Goal: Task Accomplishment & Management: Complete application form

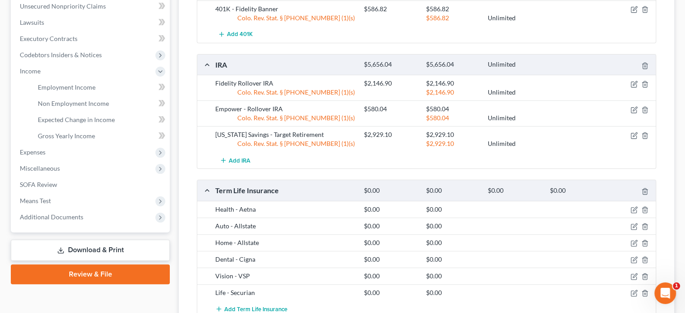
scroll to position [270, 0]
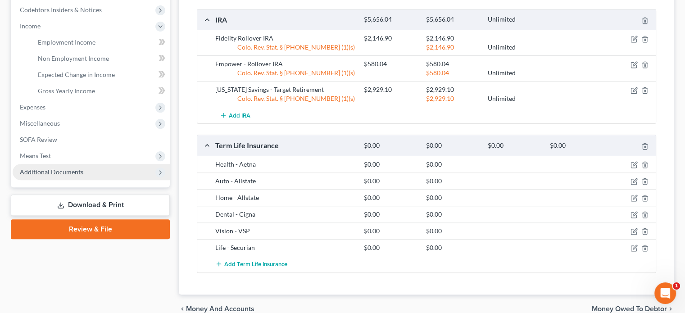
click at [49, 173] on span "Additional Documents" at bounding box center [51, 172] width 63 height 8
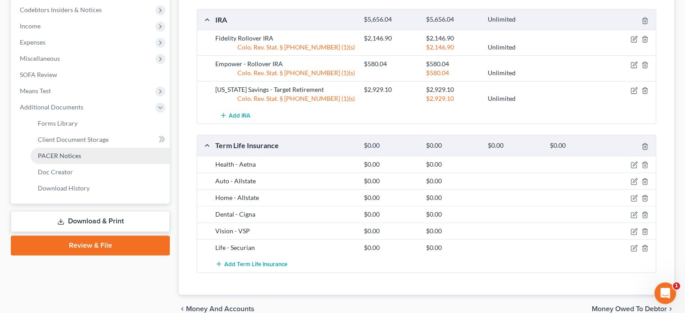
click at [54, 156] on span "PACER Notices" at bounding box center [59, 156] width 43 height 8
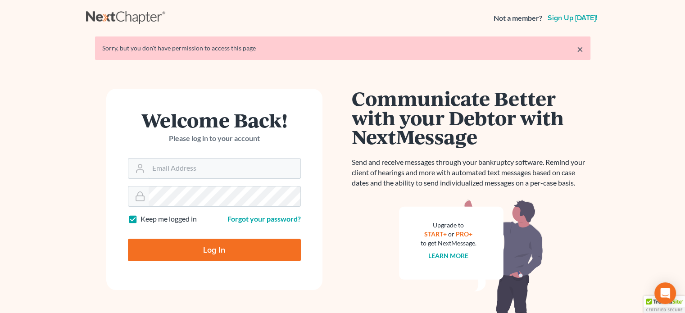
type input "[PERSON_NAME][EMAIL_ADDRESS][DOMAIN_NAME]"
click at [206, 245] on input "Log In" at bounding box center [214, 250] width 173 height 23
type input "Thinking..."
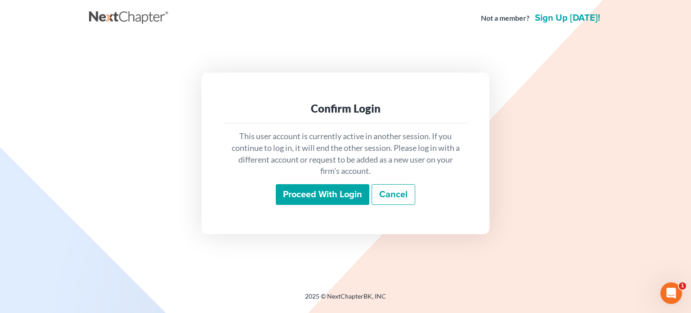
click at [291, 189] on input "Proceed with login" at bounding box center [323, 194] width 94 height 21
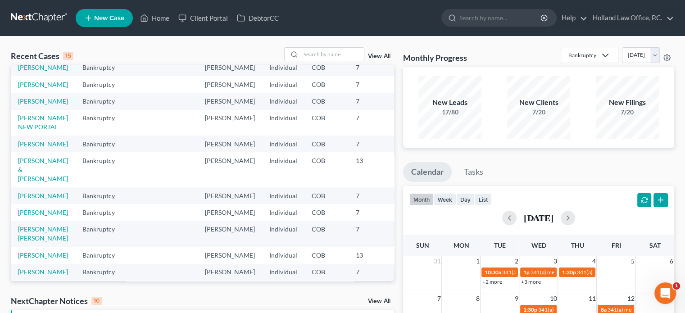
scroll to position [45, 0]
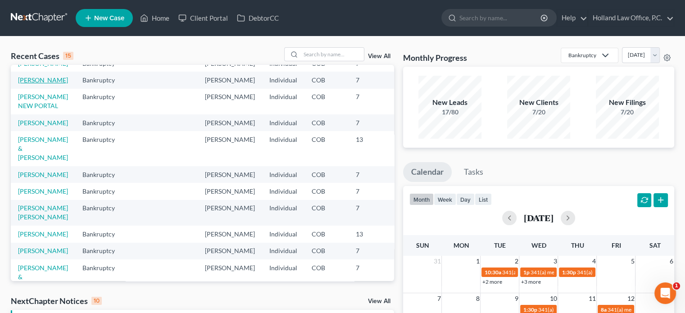
click at [39, 84] on link "[PERSON_NAME]" at bounding box center [43, 80] width 50 height 8
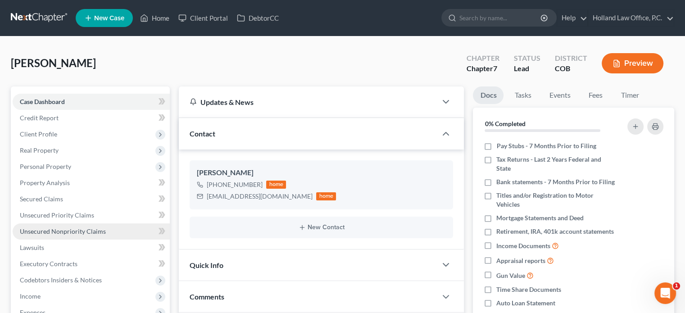
scroll to position [90, 0]
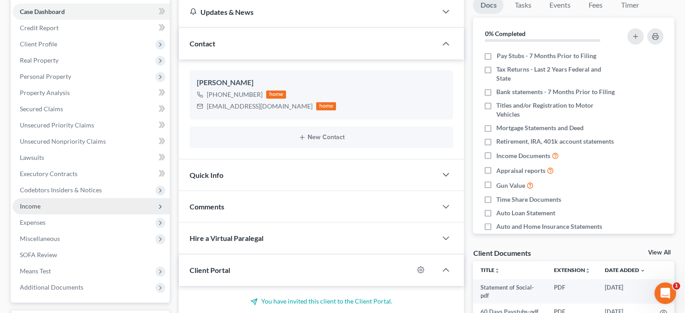
click at [44, 206] on span "Income" at bounding box center [91, 206] width 157 height 16
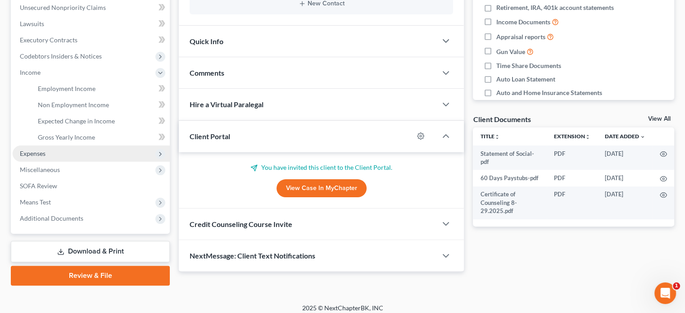
scroll to position [225, 0]
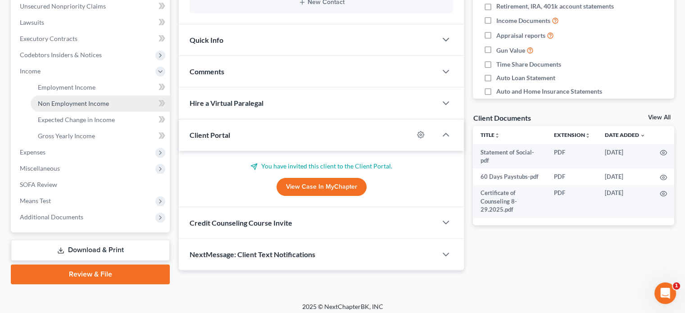
click at [65, 106] on span "Non Employment Income" at bounding box center [73, 103] width 71 height 8
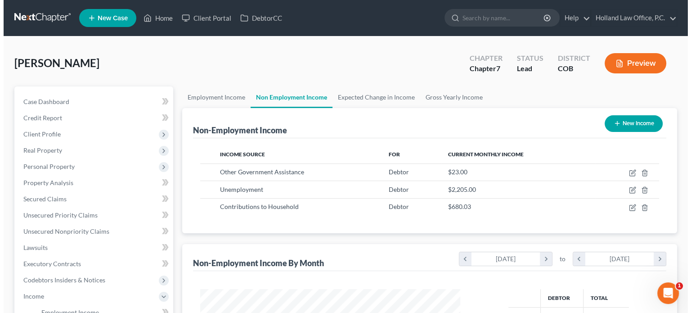
scroll to position [160, 278]
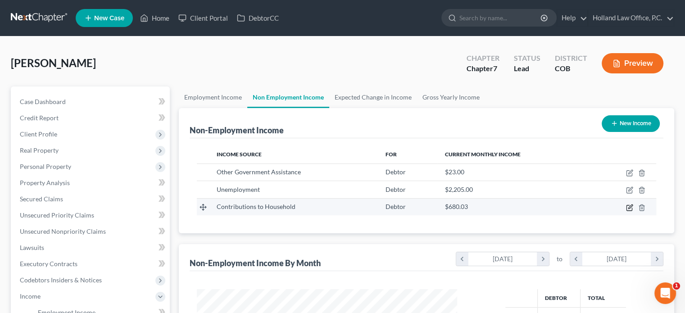
click at [628, 206] on icon "button" at bounding box center [629, 207] width 7 height 7
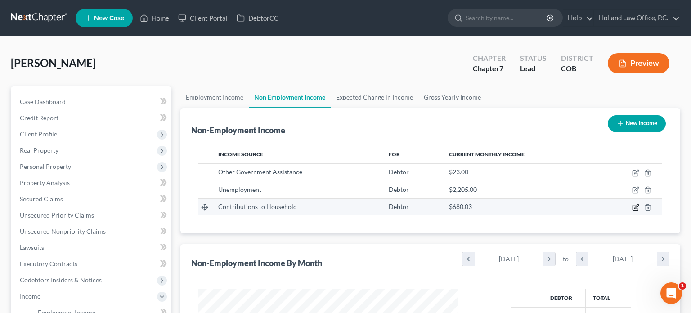
select select "8"
select select "3"
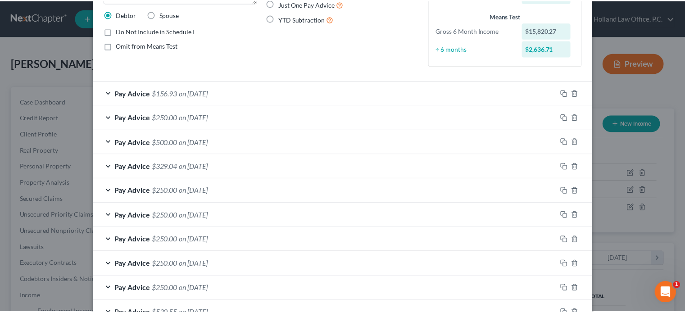
scroll to position [0, 0]
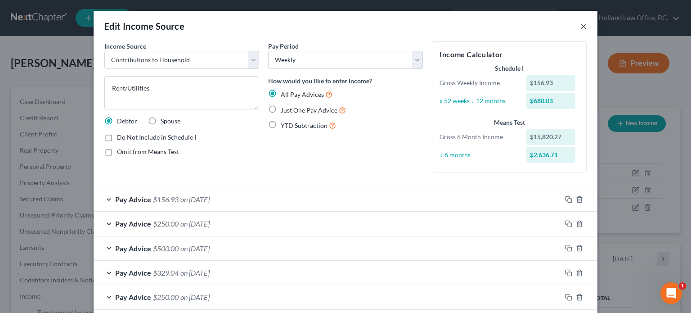
click at [581, 26] on button "×" at bounding box center [584, 26] width 6 height 11
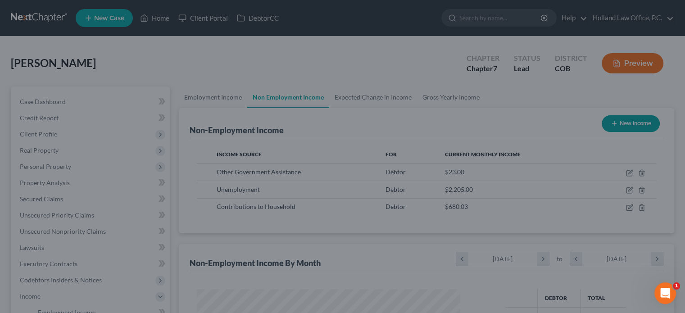
scroll to position [450016, 449898]
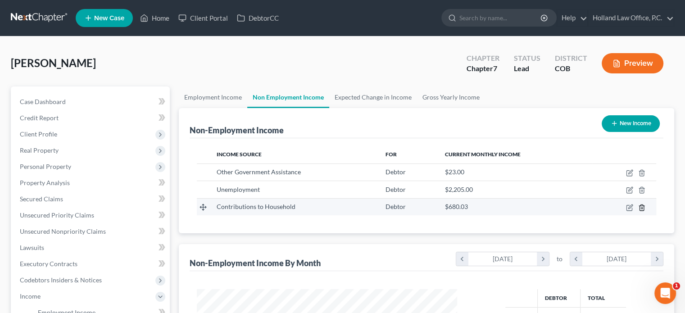
click at [640, 207] on icon "button" at bounding box center [641, 207] width 7 height 7
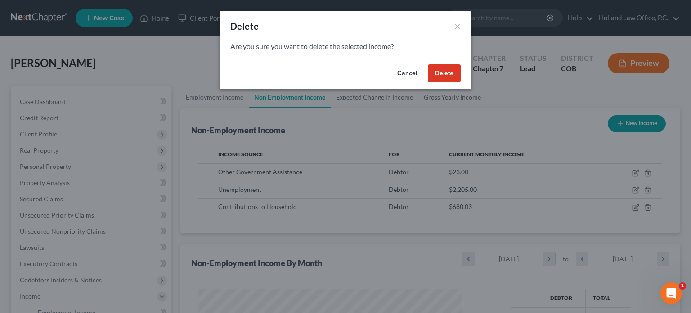
click at [447, 74] on button "Delete" at bounding box center [444, 73] width 33 height 18
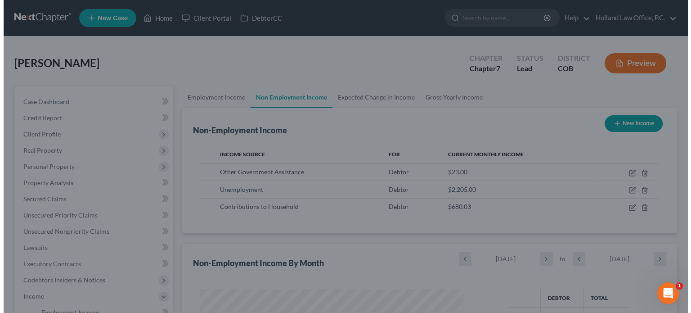
scroll to position [450016, 449898]
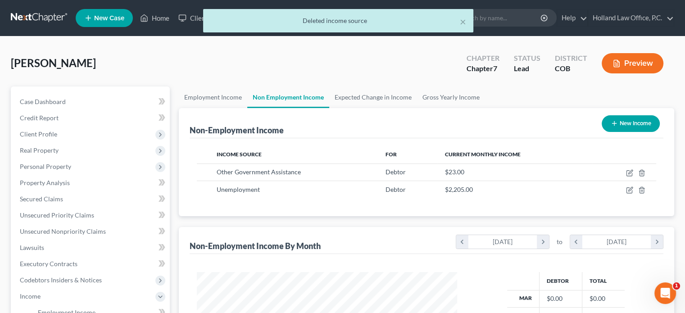
click at [626, 123] on button "New Income" at bounding box center [630, 123] width 58 height 17
select select "0"
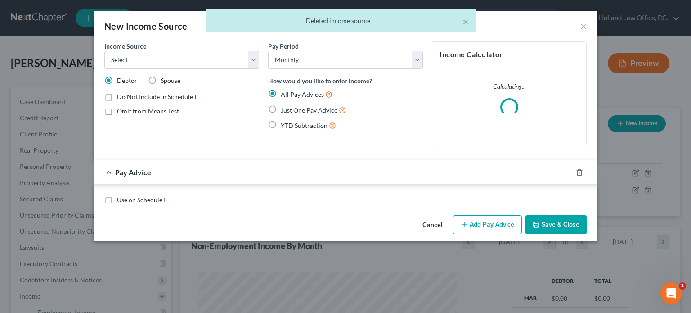
scroll to position [160, 281]
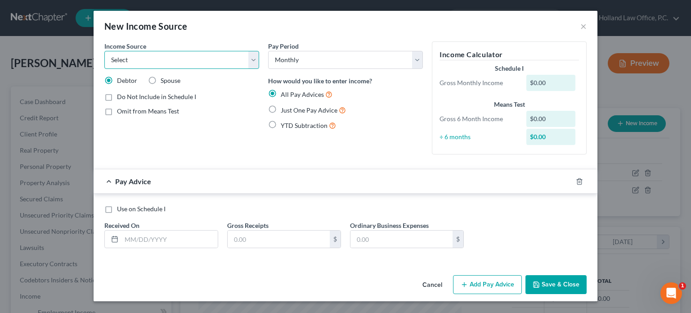
click at [250, 57] on select "Select Unemployment Disability (from employer) Pension Retirement Social Securi…" at bounding box center [181, 60] width 155 height 18
select select "8"
click at [104, 51] on select "Select Unemployment Disability (from employer) Pension Retirement Social Securi…" at bounding box center [181, 60] width 155 height 18
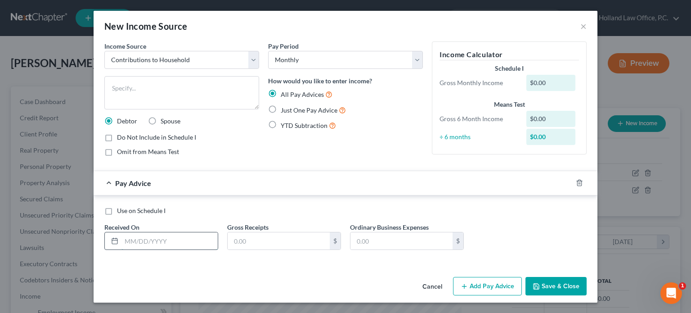
click at [127, 241] on input "text" at bounding box center [170, 240] width 96 height 17
type input "[DATE]"
click at [239, 240] on input "text" at bounding box center [279, 240] width 102 height 17
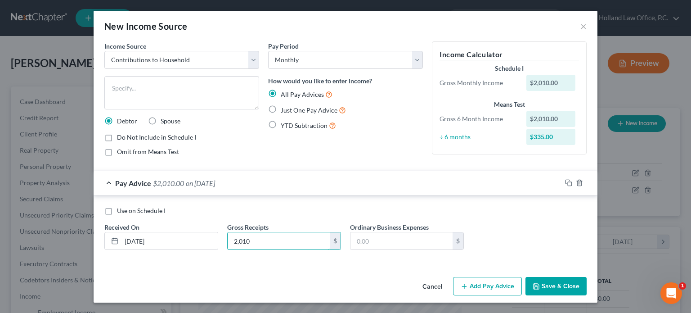
type input "2,010"
click at [483, 288] on button "Add Pay Advice" at bounding box center [487, 286] width 69 height 19
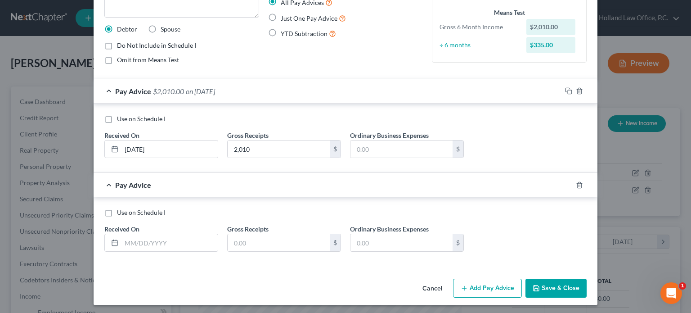
scroll to position [93, 0]
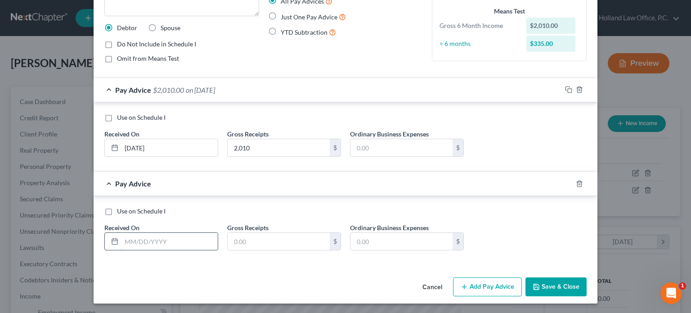
click at [154, 241] on input "text" at bounding box center [170, 241] width 96 height 17
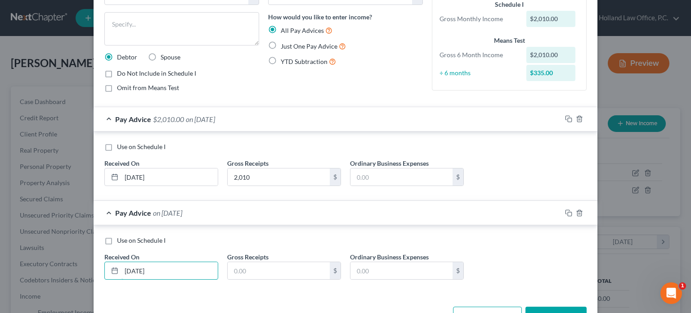
scroll to position [48, 0]
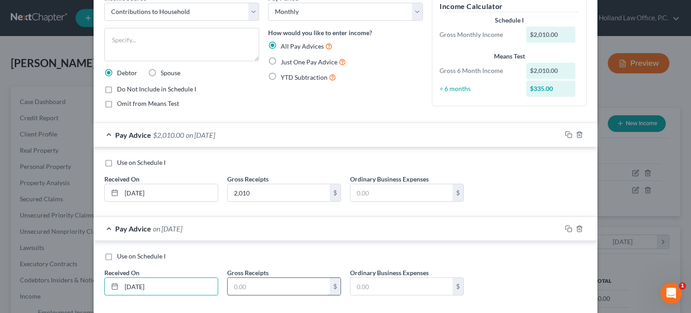
type input "[DATE]"
click at [238, 278] on input "text" at bounding box center [279, 286] width 102 height 17
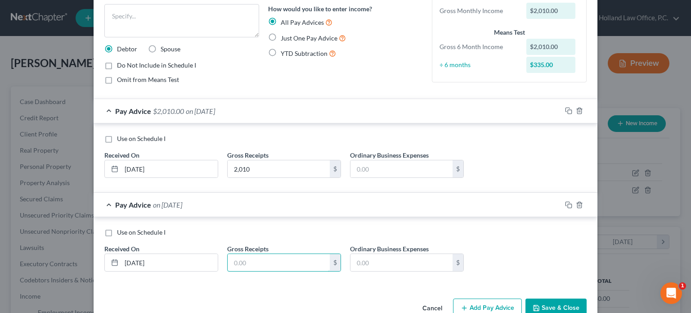
scroll to position [93, 0]
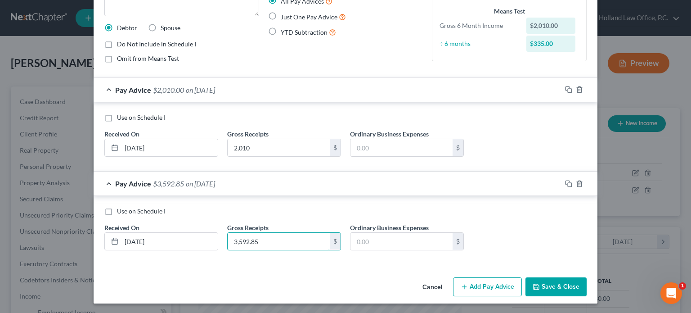
type input "3,592.85"
click at [465, 286] on icon "button" at bounding box center [464, 286] width 7 height 7
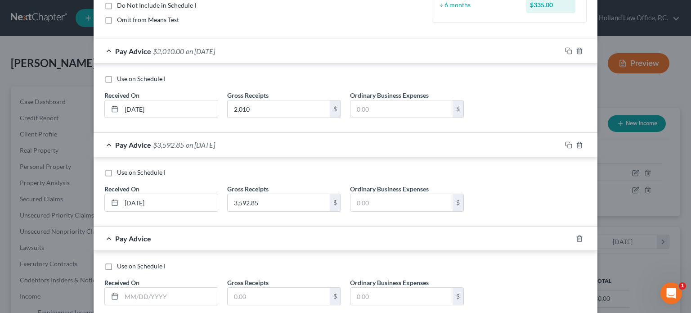
scroll to position [186, 0]
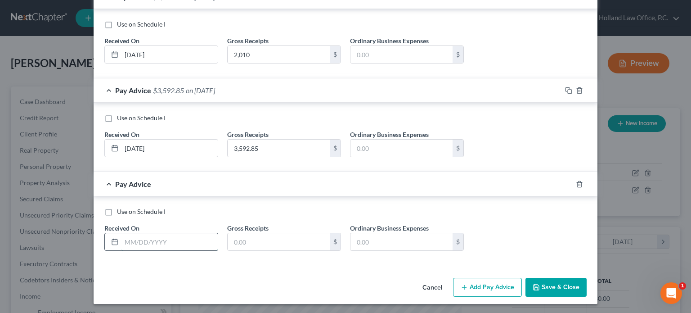
click at [128, 239] on input "text" at bounding box center [170, 241] width 96 height 17
type input "[DATE]"
click at [275, 246] on input "text" at bounding box center [279, 241] width 102 height 17
type input "2,357"
click at [477, 287] on button "Add Pay Advice" at bounding box center [487, 287] width 69 height 19
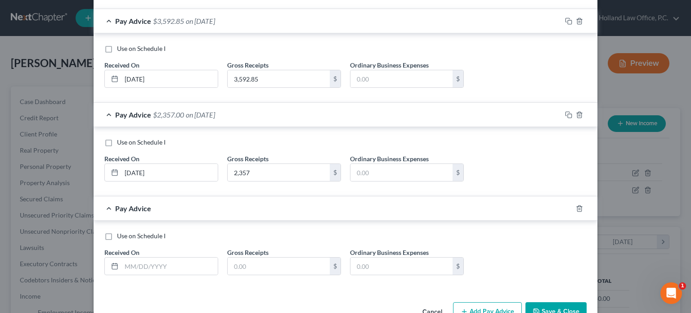
scroll to position [280, 0]
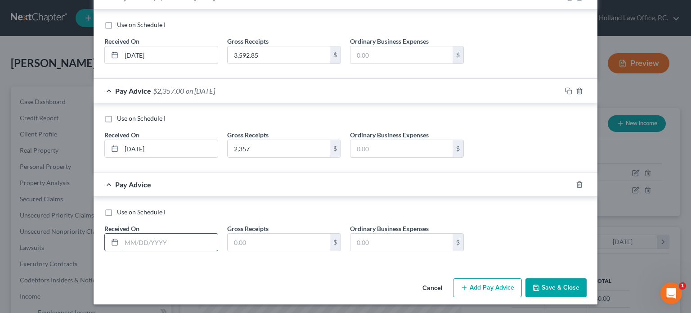
click at [145, 242] on input "text" at bounding box center [170, 242] width 96 height 17
type input "[DATE]"
click at [237, 239] on input "text" at bounding box center [279, 242] width 102 height 17
type input "3,191.65"
click at [504, 291] on button "Add Pay Advice" at bounding box center [487, 287] width 69 height 19
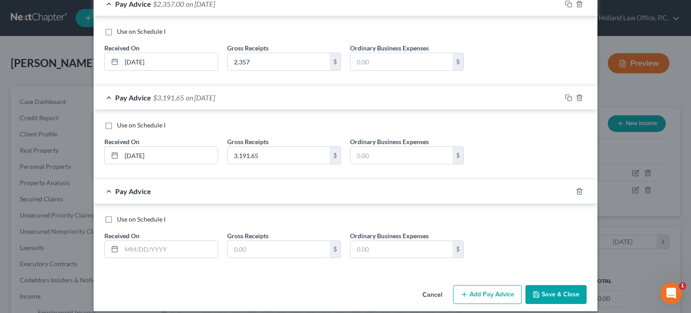
scroll to position [373, 0]
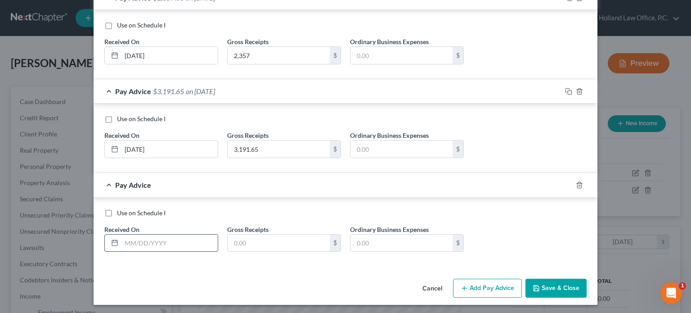
click at [124, 236] on input "text" at bounding box center [170, 243] width 96 height 17
type input "[DATE]"
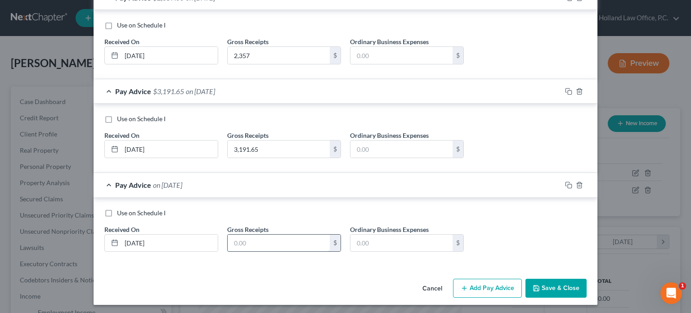
click at [235, 238] on input "text" at bounding box center [279, 243] width 102 height 17
type input "2,912.77"
click at [497, 289] on button "Add Pay Advice" at bounding box center [487, 288] width 69 height 19
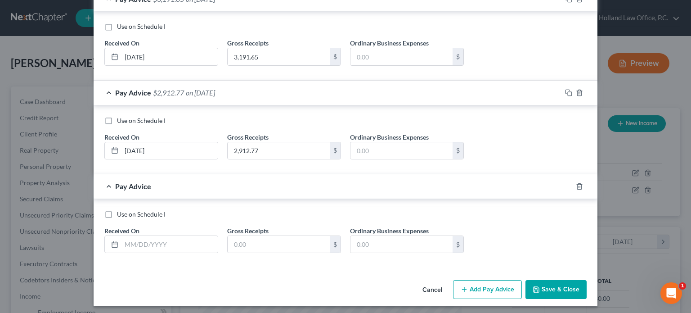
scroll to position [466, 0]
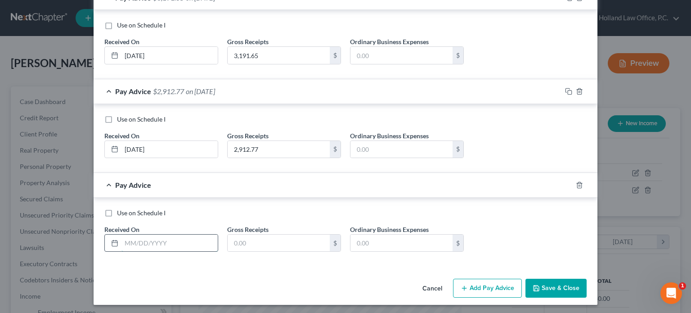
click at [122, 239] on input "text" at bounding box center [170, 243] width 96 height 17
type input "[DATE]"
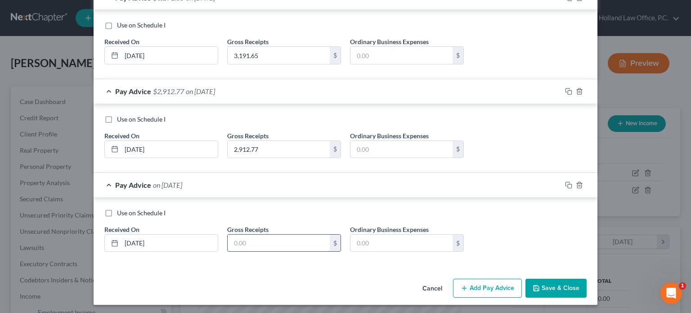
click at [238, 235] on input "text" at bounding box center [279, 243] width 102 height 17
type input "2,156.93"
click at [557, 290] on button "Save & Close" at bounding box center [556, 288] width 61 height 19
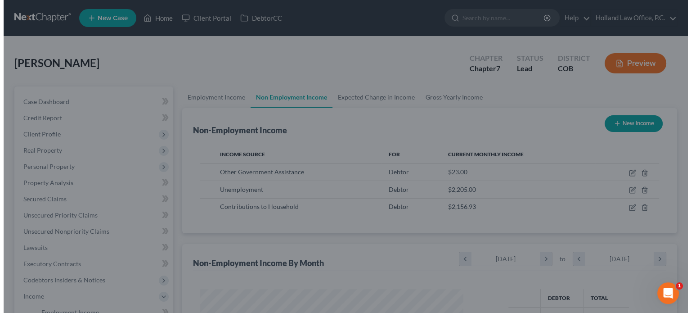
scroll to position [450016, 449898]
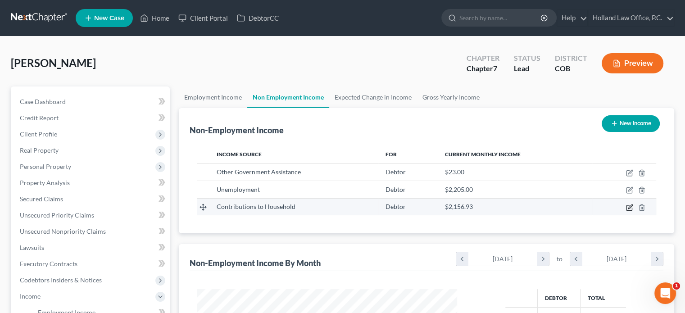
click at [629, 205] on icon "button" at bounding box center [630, 206] width 4 height 4
select select "8"
select select "0"
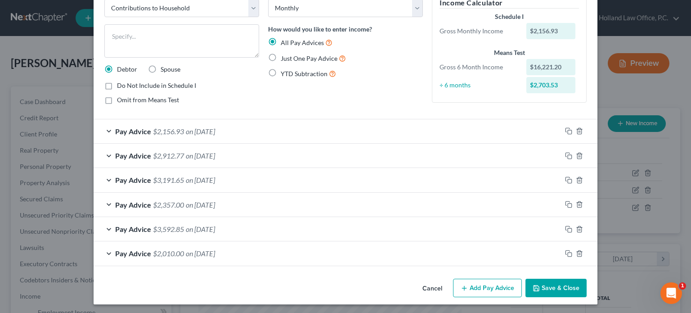
scroll to position [53, 0]
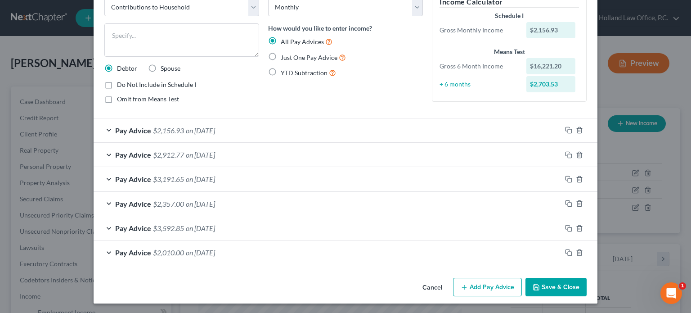
click at [214, 131] on span "on [DATE]" at bounding box center [200, 130] width 29 height 9
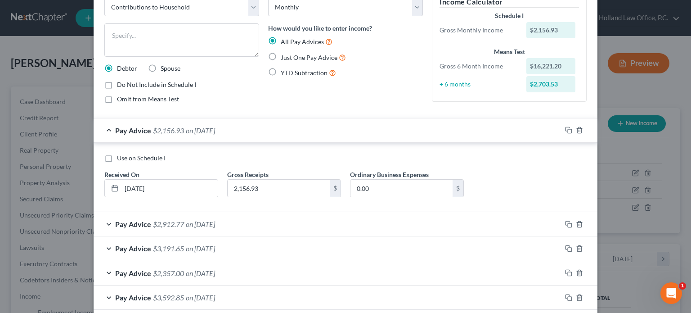
click at [216, 100] on div "Omit from Means Test" at bounding box center [181, 99] width 155 height 9
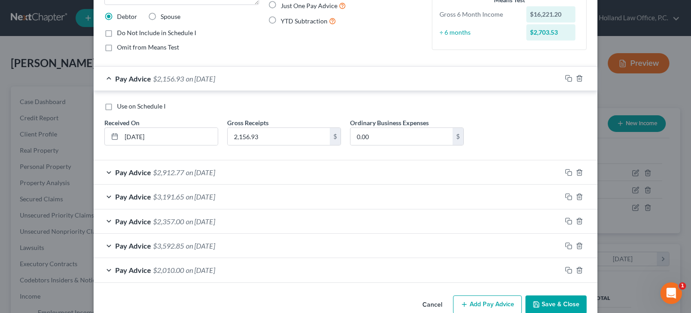
scroll to position [122, 0]
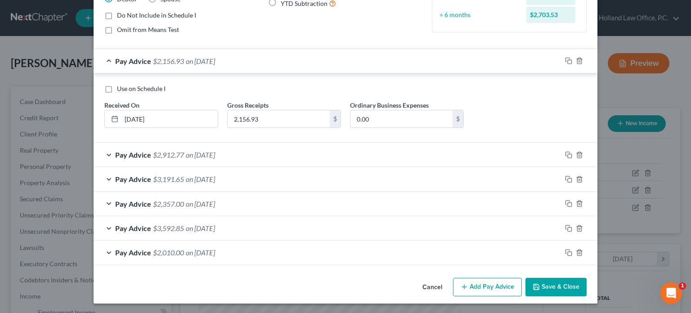
click at [477, 285] on button "Add Pay Advice" at bounding box center [487, 287] width 69 height 19
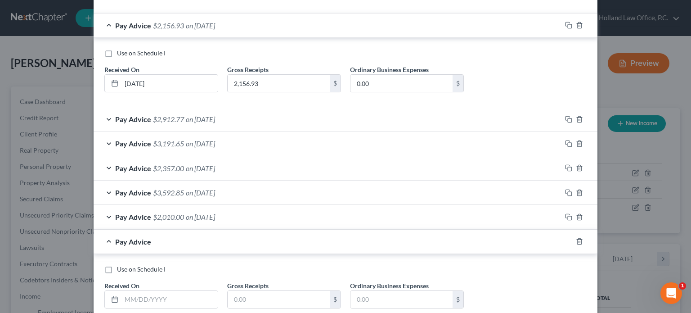
scroll to position [215, 0]
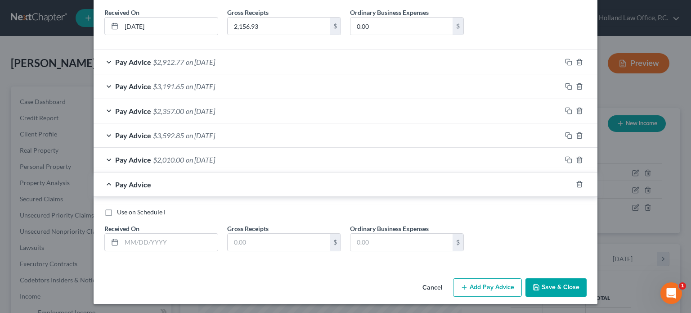
click at [117, 211] on label "Use on Schedule I" at bounding box center [141, 212] width 49 height 9
click at [121, 211] on input "Use on Schedule I" at bounding box center [124, 211] width 6 height 6
checkbox input "true"
click at [122, 242] on input "text" at bounding box center [170, 242] width 96 height 17
type input "[DATE]"
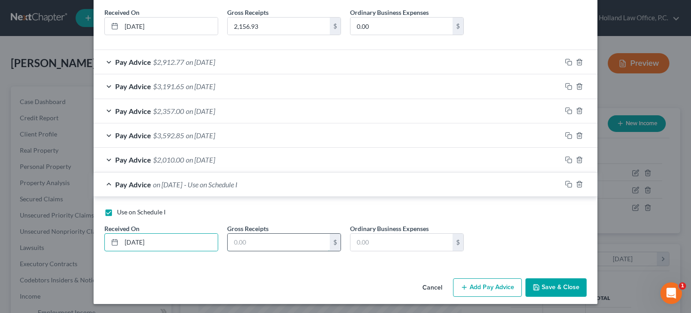
click at [232, 240] on input "text" at bounding box center [279, 242] width 102 height 17
type input "2,703.53"
click at [562, 285] on button "Save & Close" at bounding box center [556, 287] width 61 height 19
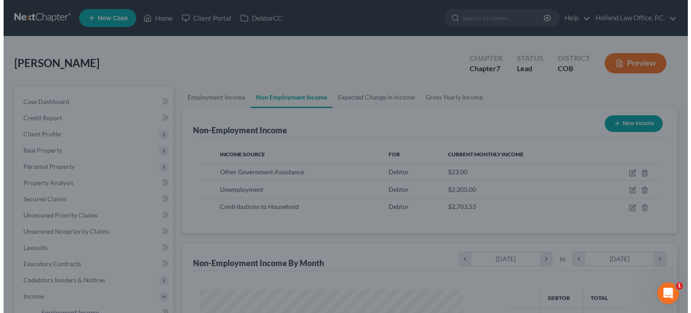
scroll to position [450016, 449898]
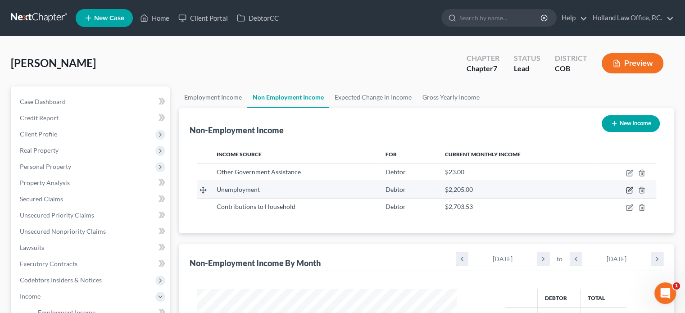
click at [630, 190] on icon "button" at bounding box center [630, 189] width 4 height 4
select select "0"
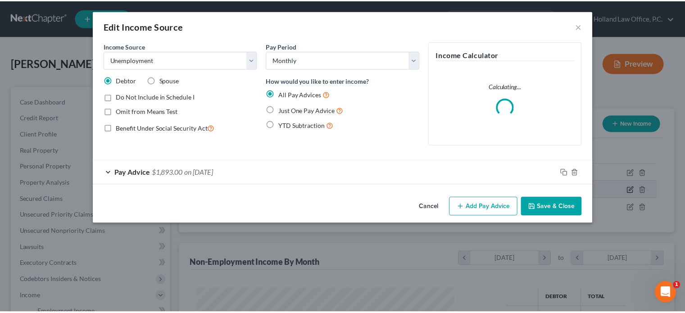
scroll to position [160, 281]
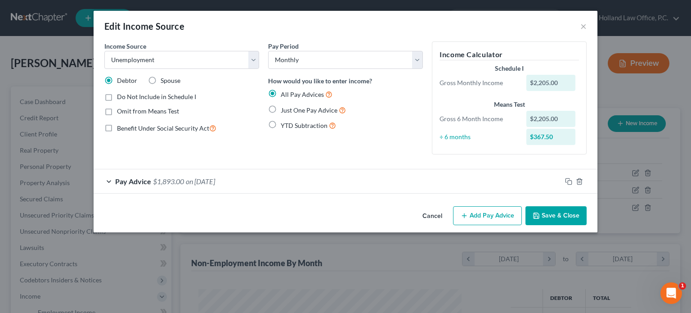
click at [215, 183] on span "on [DATE]" at bounding box center [200, 181] width 29 height 9
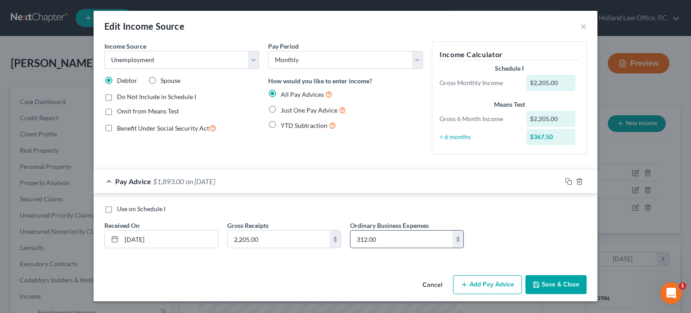
click at [423, 237] on input "312.00" at bounding box center [402, 238] width 102 height 17
click at [117, 97] on label "Do Not Include in Schedule I" at bounding box center [156, 96] width 79 height 9
click at [121, 97] on input "Do Not Include in Schedule I" at bounding box center [124, 95] width 6 height 6
checkbox input "true"
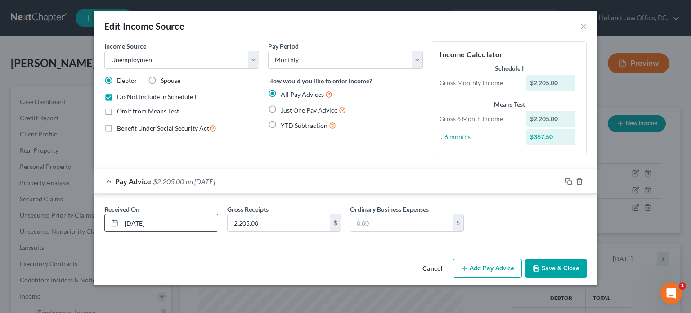
click at [181, 221] on input "[DATE]" at bounding box center [170, 222] width 96 height 17
type input "0"
click at [277, 222] on input "2,205.00" at bounding box center [279, 222] width 102 height 17
click at [126, 222] on input "text" at bounding box center [170, 222] width 96 height 17
click at [140, 224] on input "05/-1/2025" at bounding box center [170, 222] width 96 height 17
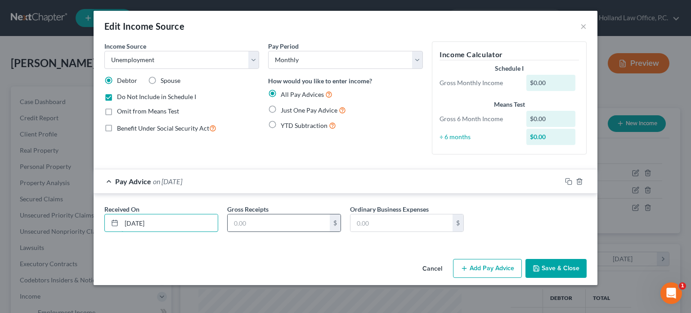
type input "[DATE]"
click at [227, 221] on div "$" at bounding box center [284, 223] width 114 height 18
click at [237, 221] on input "text" at bounding box center [279, 222] width 102 height 17
type input "5,880"
click at [544, 268] on button "Save & Close" at bounding box center [556, 268] width 61 height 19
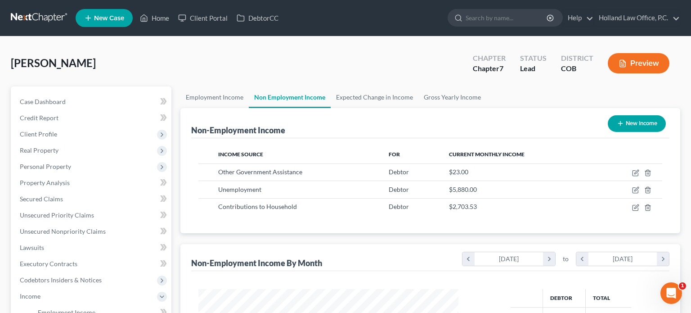
scroll to position [450016, 449898]
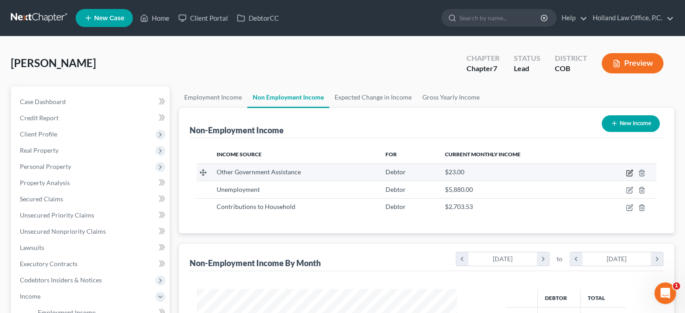
click at [630, 171] on icon "button" at bounding box center [629, 172] width 7 height 7
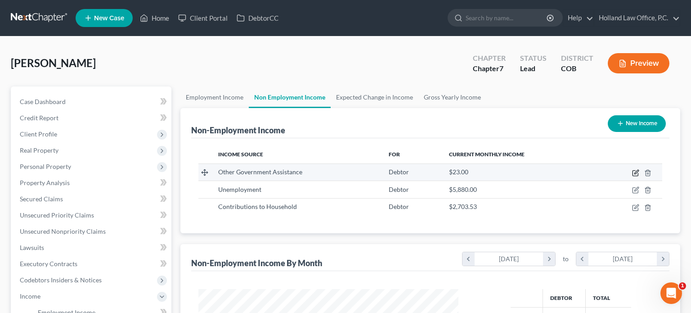
select select "5"
select select "0"
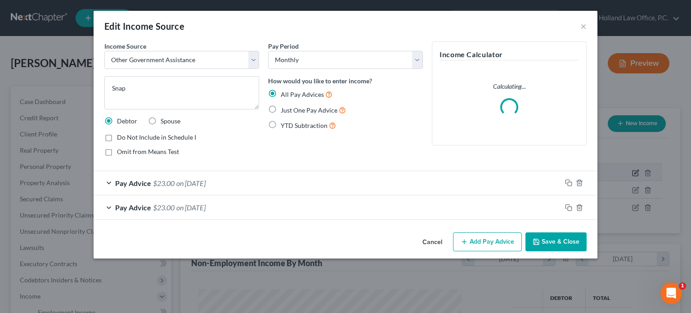
scroll to position [160, 281]
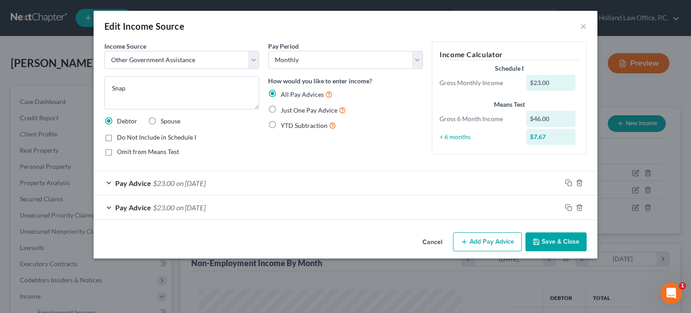
click at [206, 203] on span "on [DATE]" at bounding box center [190, 207] width 29 height 9
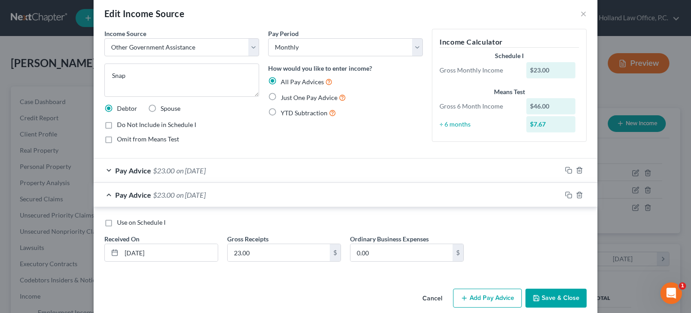
scroll to position [24, 0]
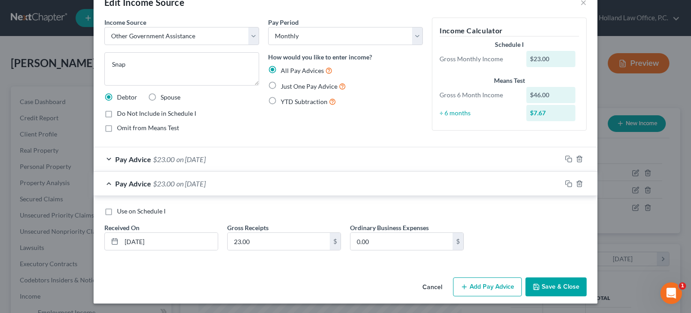
click at [206, 157] on span "on [DATE]" at bounding box center [190, 159] width 29 height 9
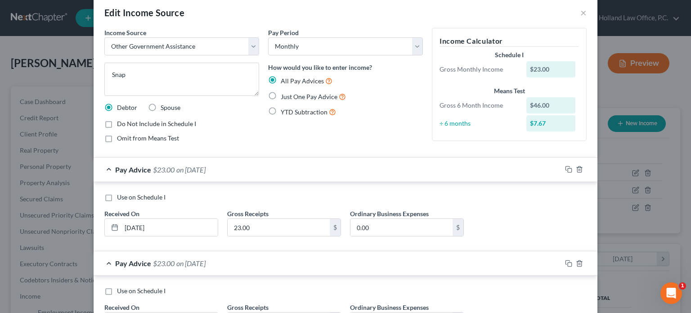
scroll to position [3, 0]
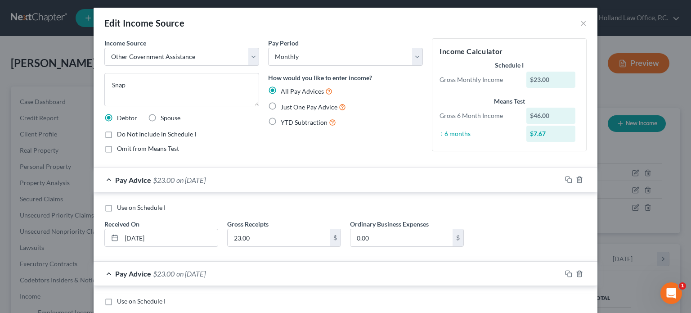
click at [117, 135] on label "Do Not Include in Schedule I" at bounding box center [156, 134] width 79 height 9
click at [121, 135] on input "Do Not Include in Schedule I" at bounding box center [124, 133] width 6 height 6
checkbox input "true"
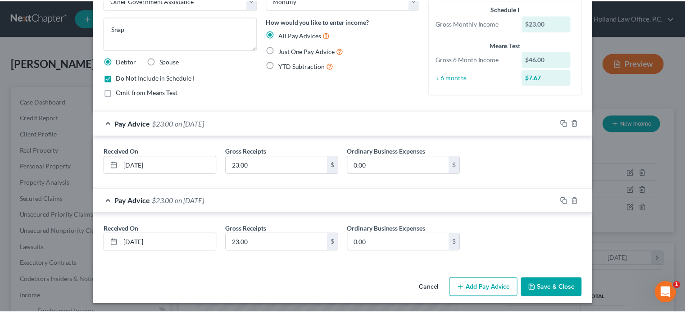
scroll to position [61, 0]
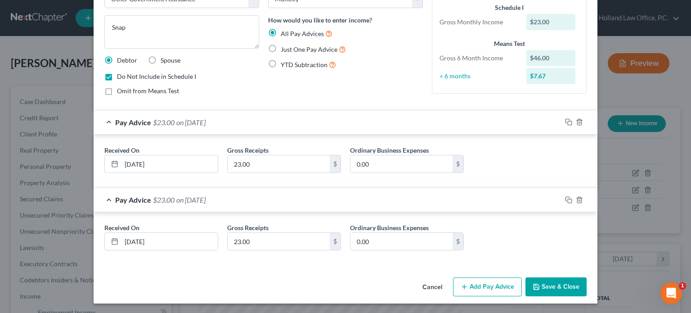
click at [560, 282] on button "Save & Close" at bounding box center [556, 286] width 61 height 19
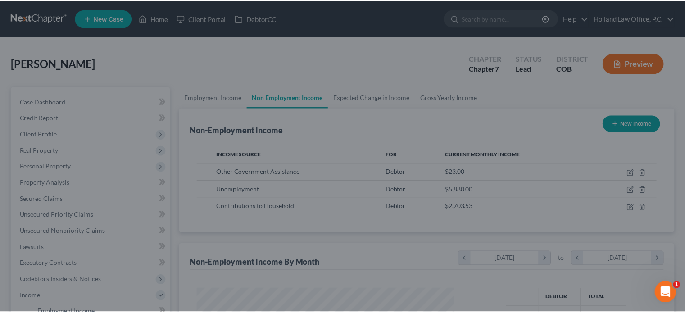
scroll to position [450016, 449898]
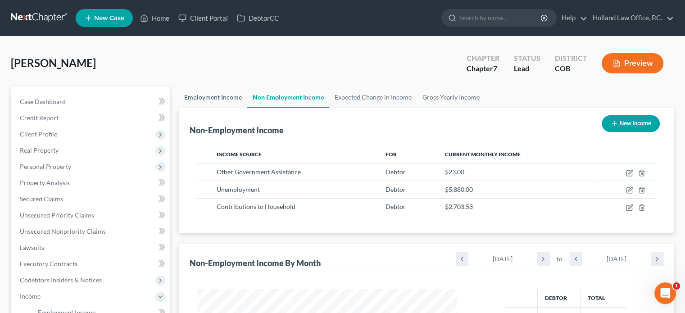
click at [218, 96] on link "Employment Income" at bounding box center [213, 97] width 68 height 22
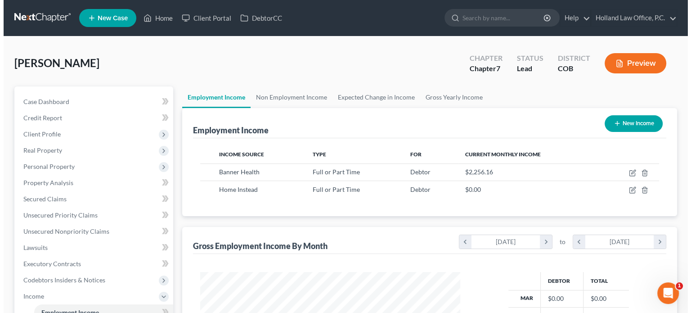
scroll to position [160, 278]
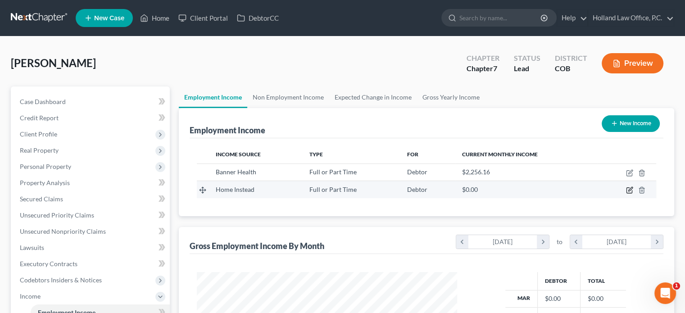
click at [628, 189] on icon "button" at bounding box center [629, 189] width 7 height 7
select select "0"
select select "5"
select select "2"
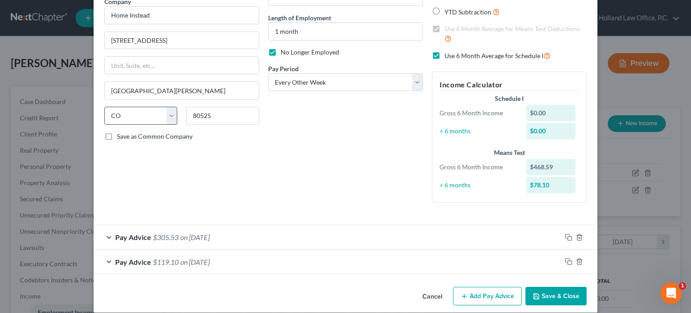
scroll to position [89, 0]
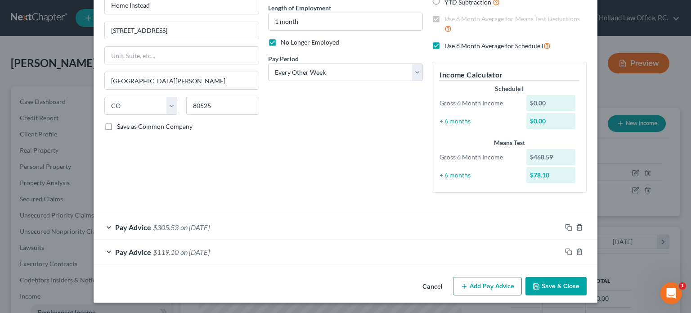
click at [203, 253] on span "on [DATE]" at bounding box center [195, 252] width 29 height 9
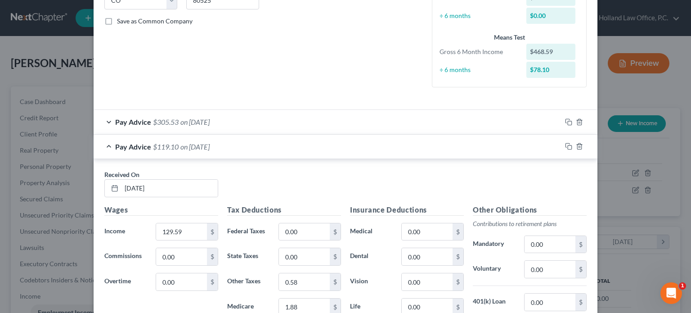
scroll to position [179, 0]
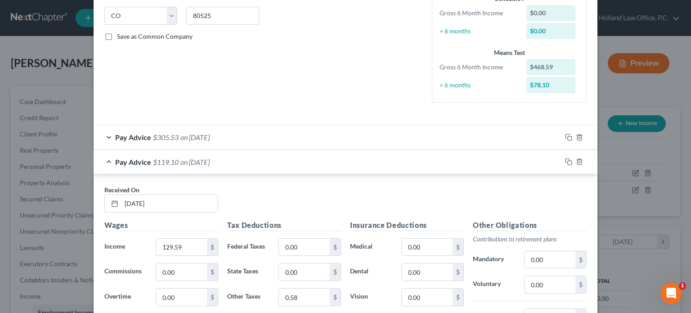
click at [169, 135] on span "$305.53" at bounding box center [166, 137] width 26 height 9
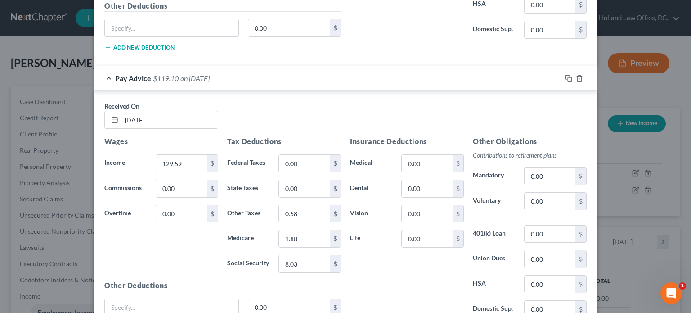
scroll to position [539, 0]
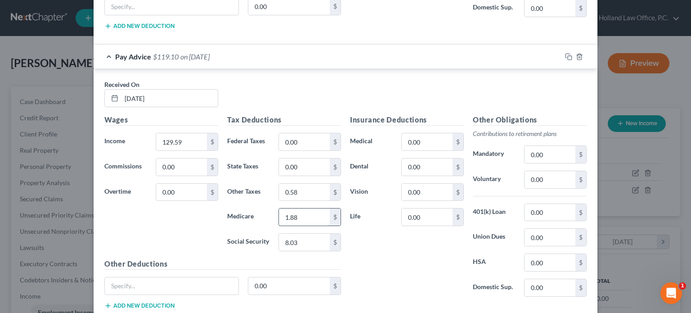
click at [303, 212] on input "1.88" at bounding box center [304, 216] width 51 height 17
click at [298, 190] on input "0.58" at bounding box center [304, 192] width 51 height 17
click at [304, 238] on input "8.03" at bounding box center [304, 242] width 51 height 17
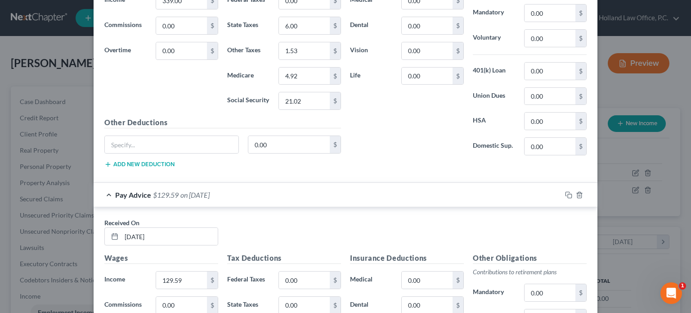
scroll to position [359, 0]
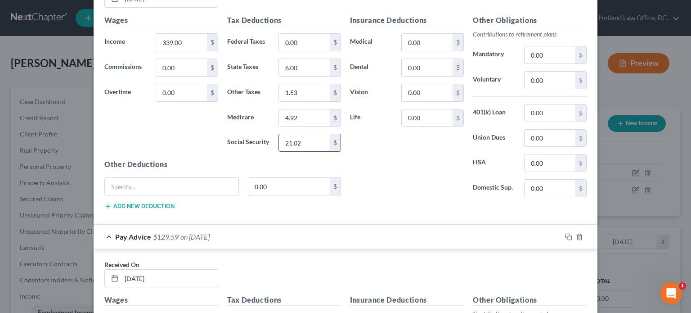
click at [309, 143] on input "21.02" at bounding box center [304, 142] width 51 height 17
click at [309, 115] on input "4.92" at bounding box center [304, 117] width 51 height 17
click at [300, 90] on input "1.53" at bounding box center [304, 92] width 51 height 17
click at [300, 68] on input "6.00" at bounding box center [304, 67] width 51 height 17
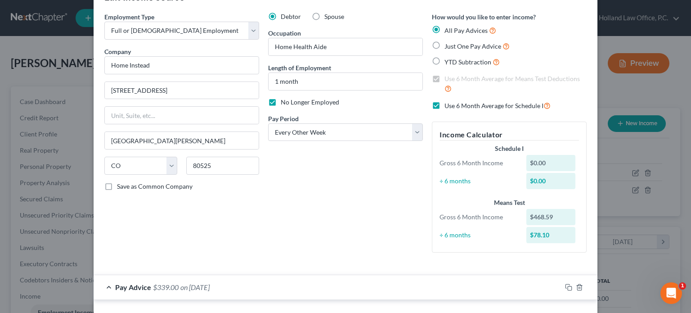
scroll to position [0, 0]
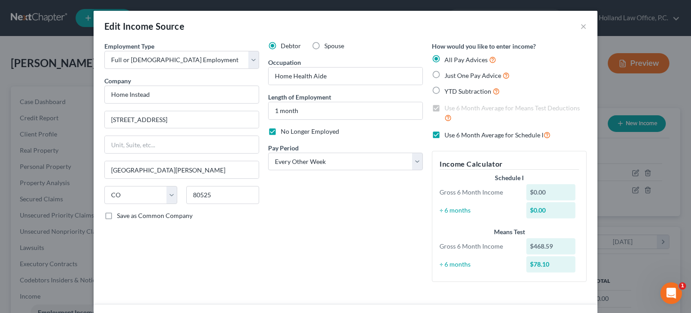
click at [445, 136] on label "Use 6 Month Average for Schedule I" at bounding box center [498, 135] width 106 height 10
click at [448, 136] on input "Use 6 Month Average for Schedule I" at bounding box center [451, 133] width 6 height 6
checkbox input "false"
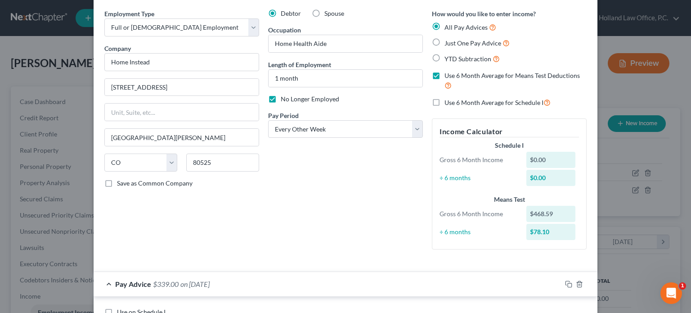
scroll to position [135, 0]
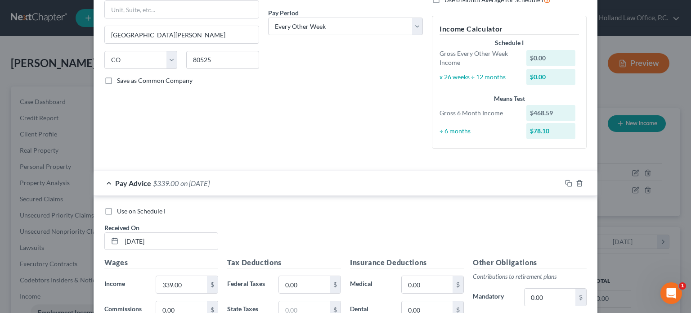
drag, startPoint x: 434, startPoint y: 149, endPoint x: 410, endPoint y: 124, distance: 34.4
click at [410, 124] on div "Debtor Spouse Occupation Home Health Aide Length of Employment 1 month No Longe…" at bounding box center [346, 30] width 164 height 249
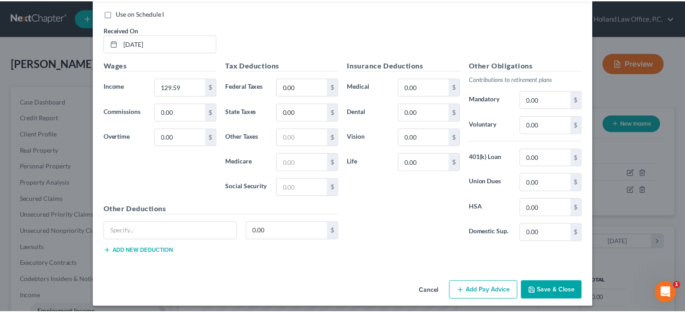
scroll to position [630, 0]
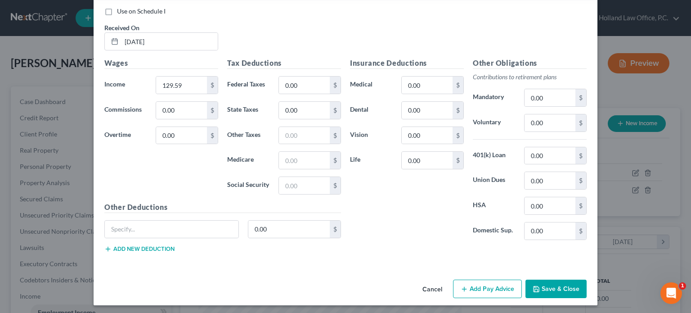
click at [552, 288] on button "Save & Close" at bounding box center [556, 289] width 61 height 19
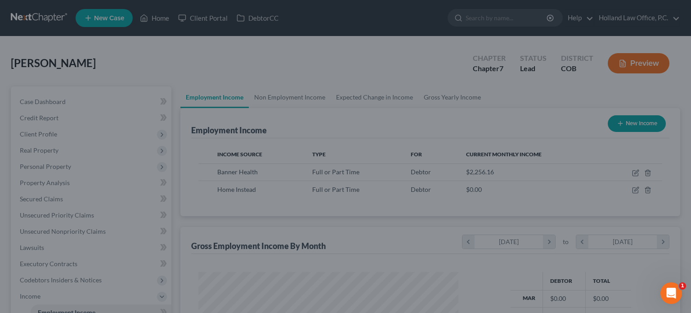
scroll to position [450016, 449898]
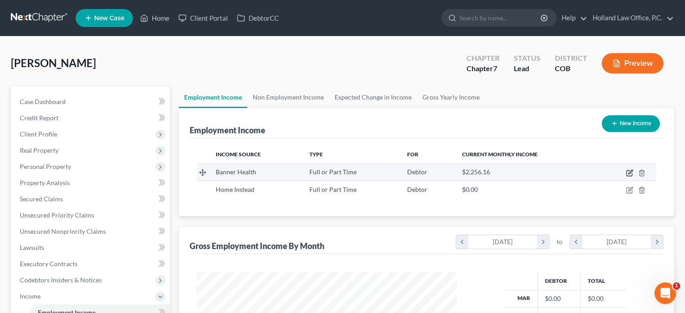
click at [628, 173] on icon "button" at bounding box center [629, 172] width 7 height 7
select select "0"
select select "5"
select select "2"
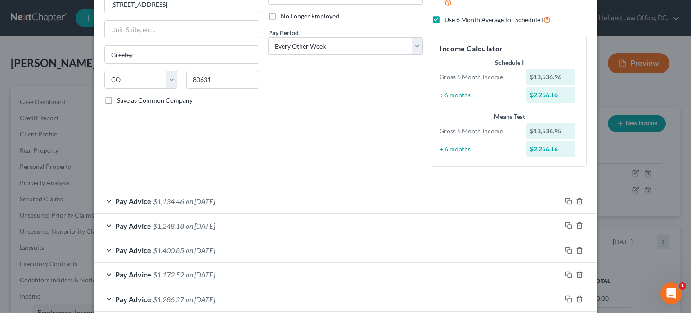
scroll to position [225, 0]
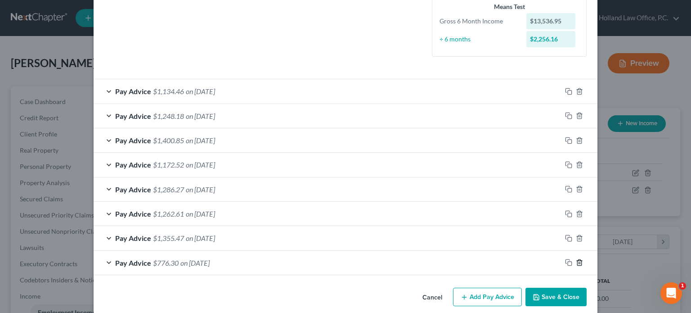
click at [579, 262] on line "button" at bounding box center [579, 263] width 0 height 2
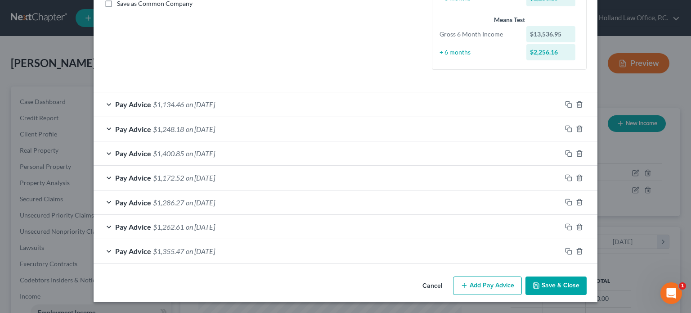
scroll to position [211, 0]
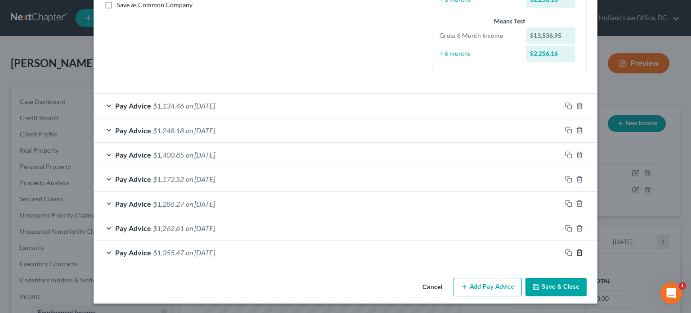
click at [576, 253] on icon "button" at bounding box center [579, 252] width 7 height 7
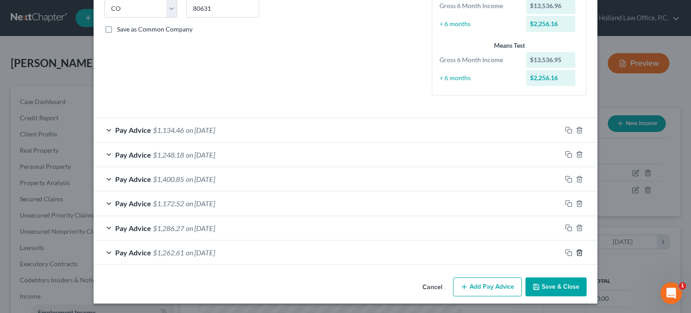
click at [576, 251] on icon "button" at bounding box center [579, 252] width 7 height 7
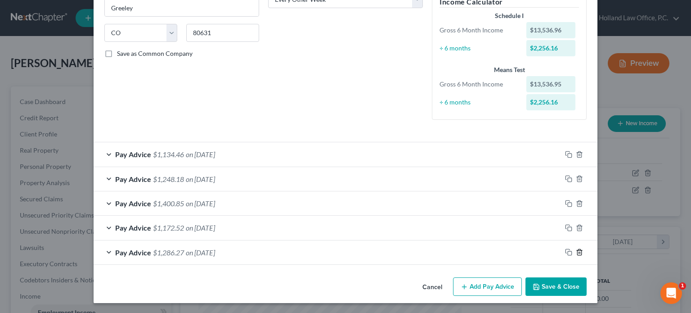
click at [576, 251] on icon "button" at bounding box center [579, 251] width 7 height 7
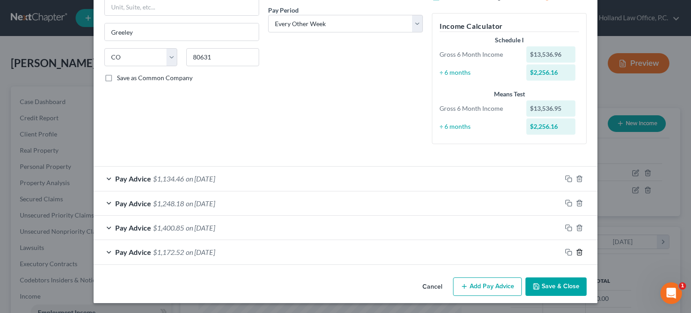
click at [576, 250] on icon "button" at bounding box center [579, 251] width 7 height 7
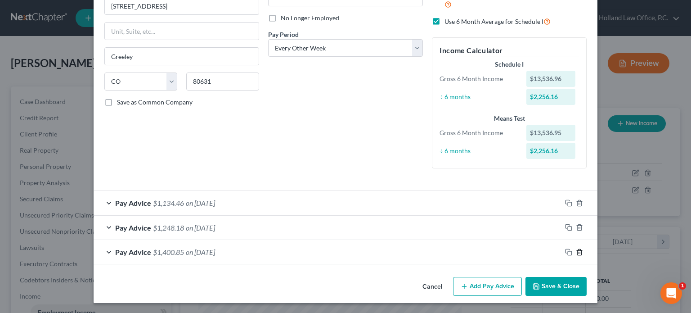
click at [577, 250] on polyline "button" at bounding box center [579, 250] width 5 height 0
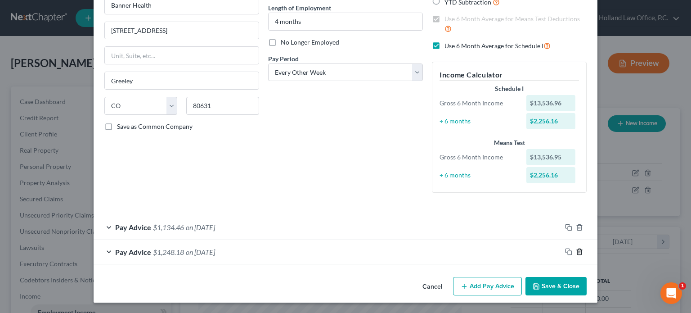
click at [577, 250] on polyline "button" at bounding box center [579, 250] width 5 height 0
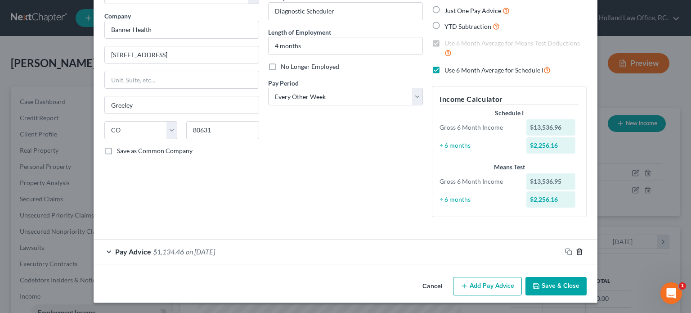
click at [577, 249] on icon "button" at bounding box center [579, 251] width 7 height 7
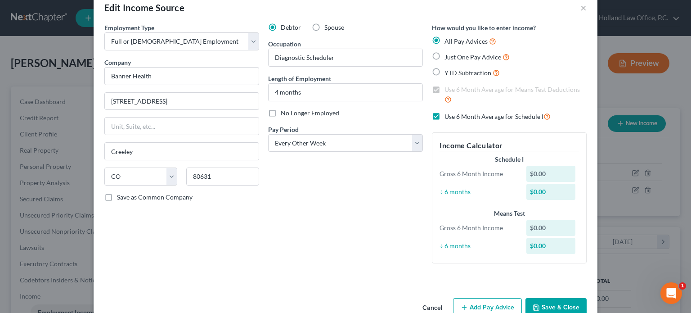
scroll to position [0, 0]
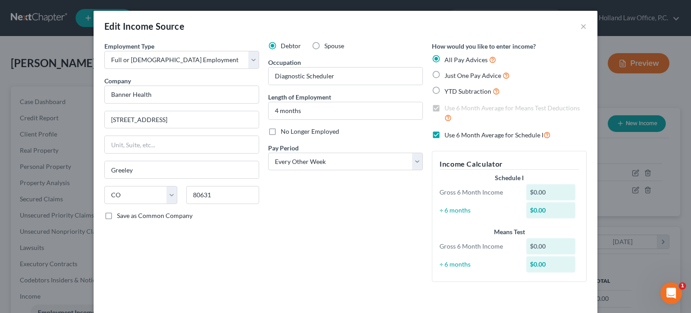
click at [445, 137] on label "Use 6 Month Average for Schedule I" at bounding box center [498, 135] width 106 height 10
click at [448, 136] on input "Use 6 Month Average for Schedule I" at bounding box center [451, 133] width 6 height 6
checkbox input "false"
click at [445, 109] on label "Use 6 Month Average for Means Test Deductions" at bounding box center [516, 113] width 142 height 19
click at [448, 109] on input "Use 6 Month Average for Means Test Deductions" at bounding box center [451, 107] width 6 height 6
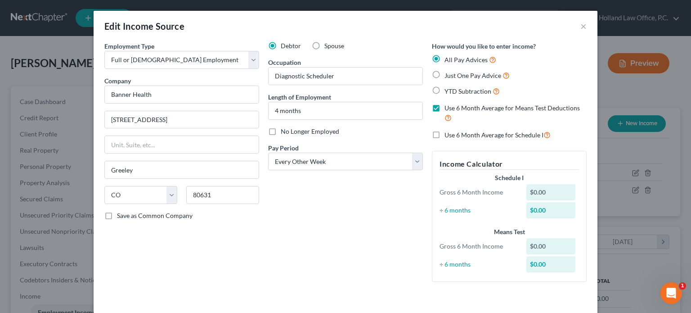
checkbox input "false"
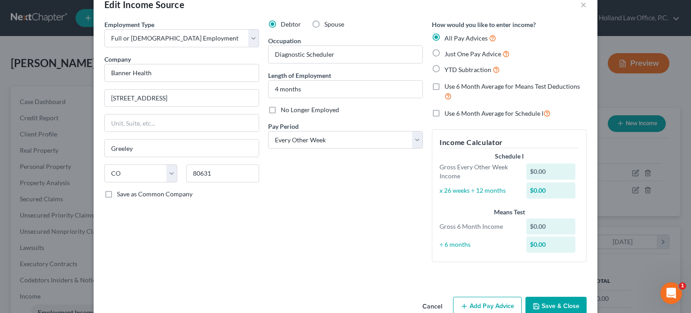
scroll to position [41, 0]
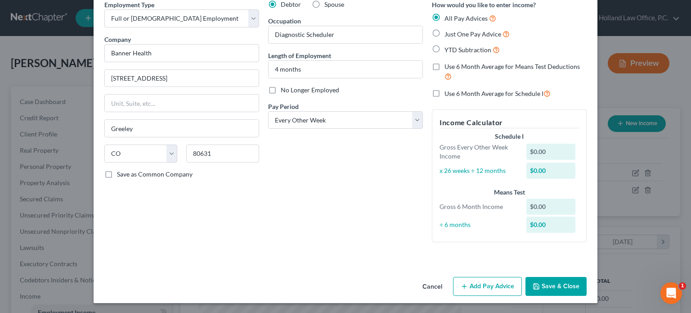
click at [484, 289] on button "Add Pay Advice" at bounding box center [487, 286] width 69 height 19
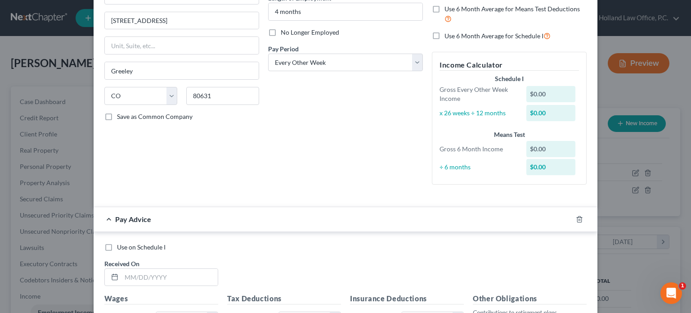
scroll to position [176, 0]
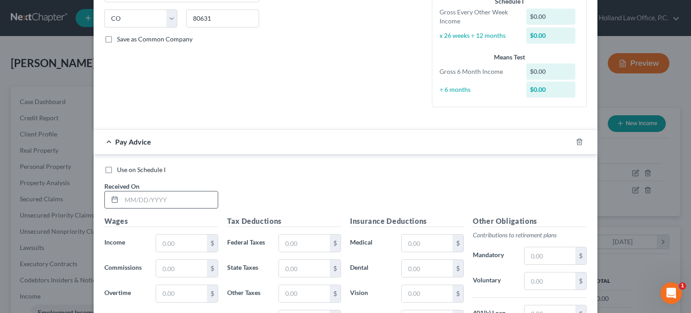
click at [123, 198] on input "text" at bounding box center [170, 199] width 96 height 17
type input "[DATE]"
click at [159, 240] on input "text" at bounding box center [181, 243] width 51 height 17
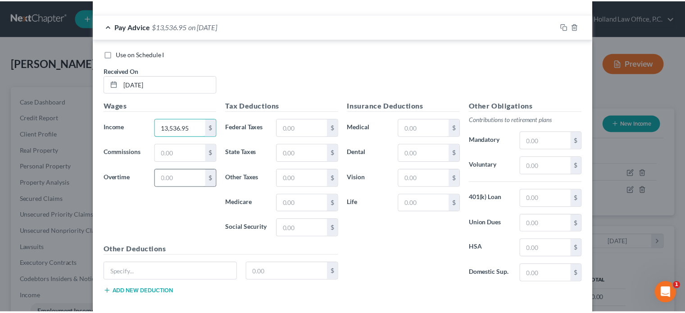
scroll to position [336, 0]
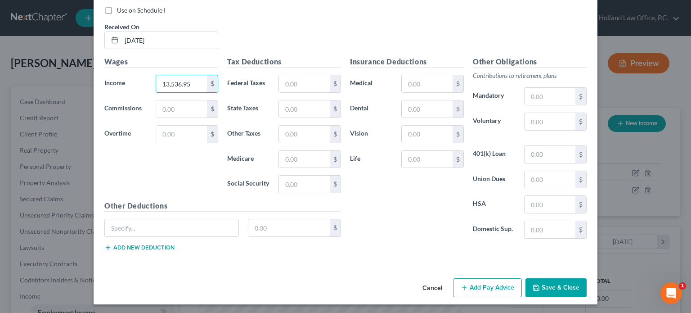
type input "13,536.95"
click at [559, 284] on button "Save & Close" at bounding box center [556, 287] width 61 height 19
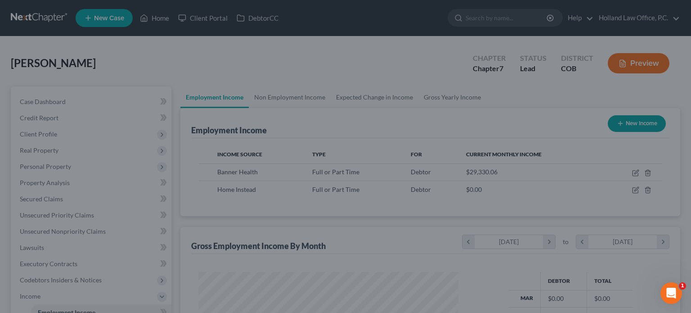
scroll to position [450016, 449898]
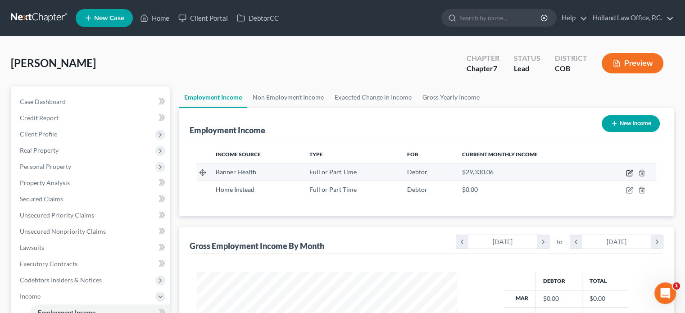
click at [628, 171] on icon "button" at bounding box center [628, 173] width 5 height 5
select select "0"
select select "5"
select select "2"
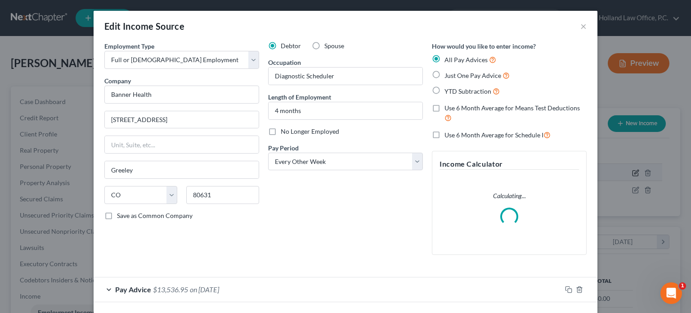
scroll to position [160, 281]
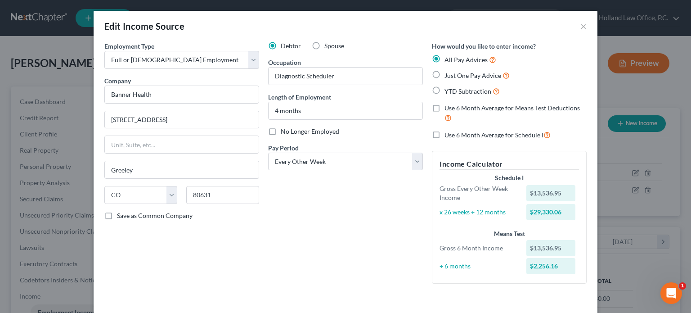
click at [445, 108] on label "Use 6 Month Average for Means Test Deductions" at bounding box center [516, 113] width 142 height 19
click at [448, 108] on input "Use 6 Month Average for Means Test Deductions" at bounding box center [451, 107] width 6 height 6
checkbox input "true"
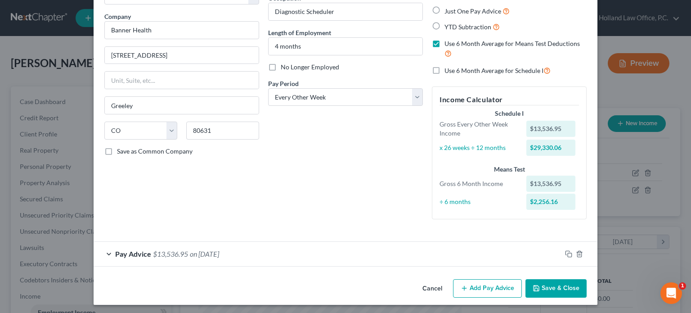
scroll to position [67, 0]
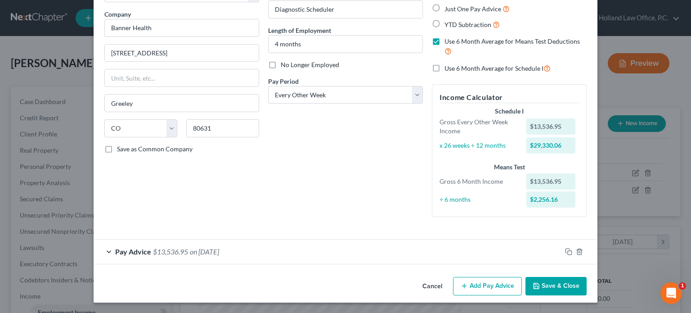
click at [479, 290] on button "Add Pay Advice" at bounding box center [487, 286] width 69 height 19
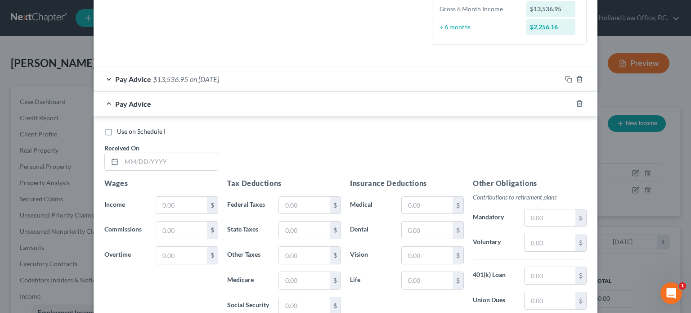
scroll to position [292, 0]
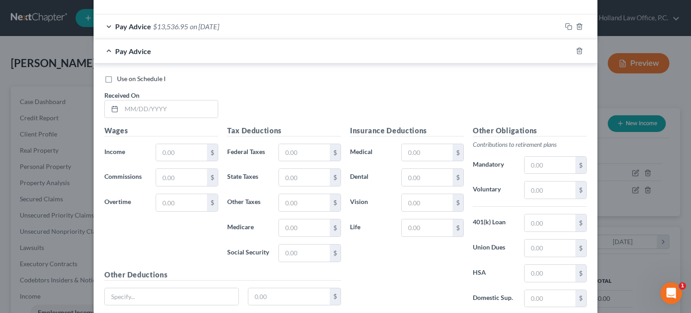
click at [117, 79] on label "Use on Schedule I" at bounding box center [141, 78] width 49 height 9
click at [121, 79] on input "Use on Schedule I" at bounding box center [124, 77] width 6 height 6
checkbox input "true"
click at [122, 106] on input "text" at bounding box center [170, 108] width 96 height 17
type input "[DATE]"
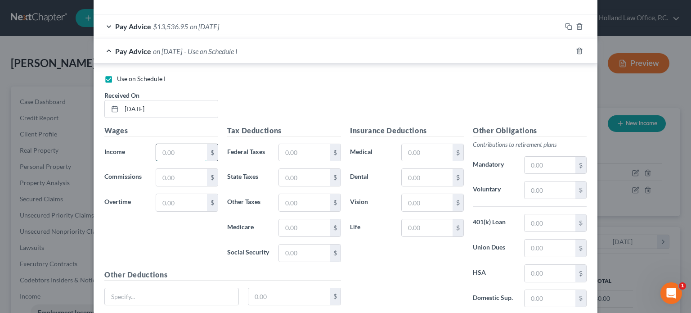
click at [156, 151] on input "text" at bounding box center [181, 152] width 51 height 17
type input "3,709.05"
click at [289, 151] on input "text" at bounding box center [304, 152] width 51 height 17
type input "630.76"
click at [538, 188] on input "text" at bounding box center [550, 189] width 51 height 17
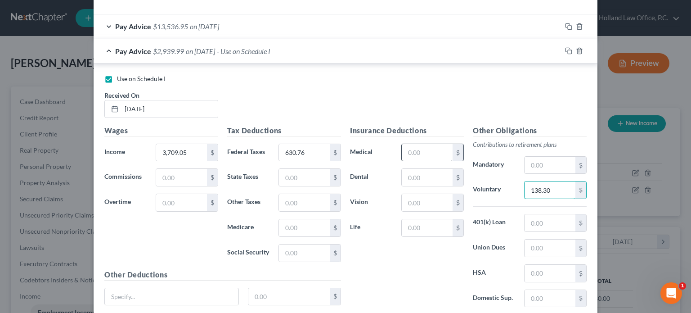
type input "138.30"
click at [409, 154] on input "text" at bounding box center [427, 152] width 51 height 17
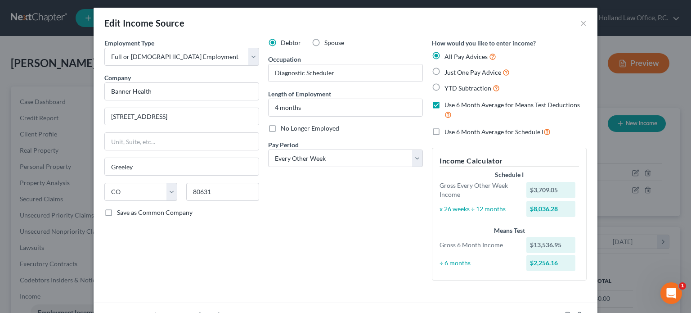
scroll to position [0, 0]
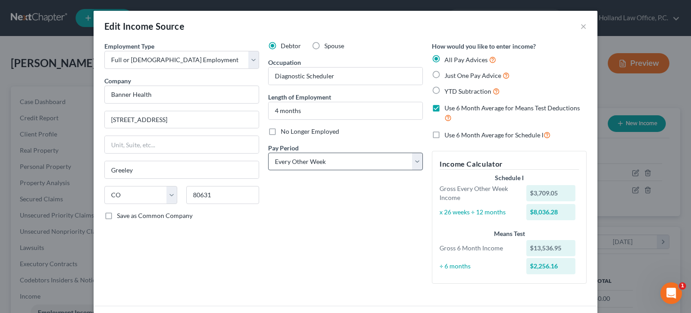
type input "307.89"
click at [416, 158] on select "Select Monthly Twice Monthly Every Other Week Weekly" at bounding box center [345, 162] width 155 height 18
select select "0"
click at [268, 153] on select "Select Monthly Twice Monthly Every Other Week Weekly" at bounding box center [345, 162] width 155 height 18
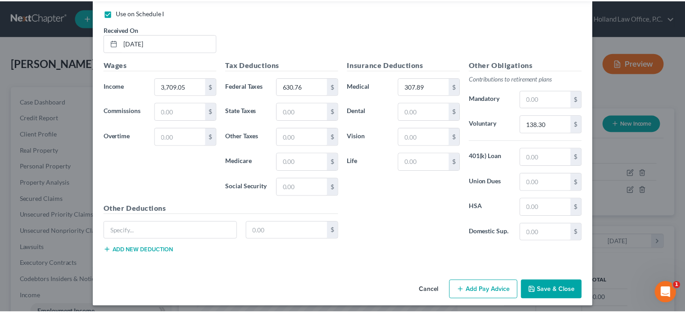
scroll to position [340, 0]
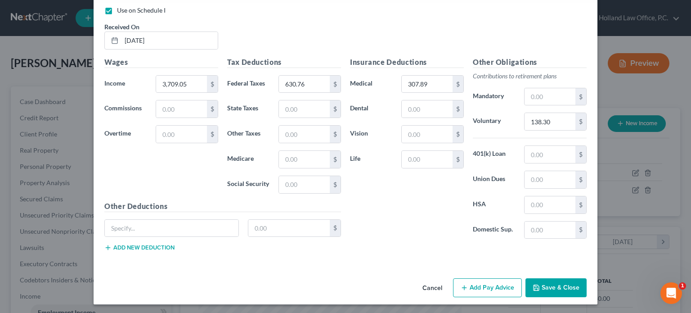
click at [545, 285] on button "Save & Close" at bounding box center [556, 287] width 61 height 19
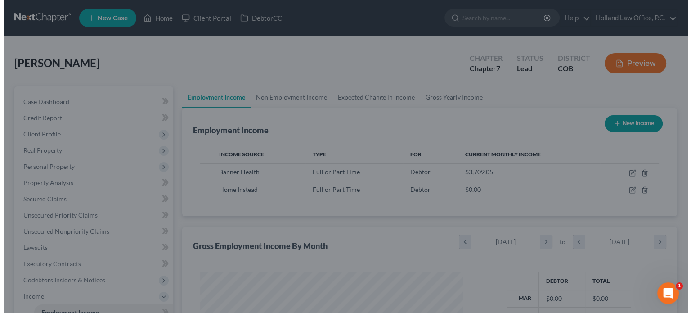
scroll to position [450016, 449898]
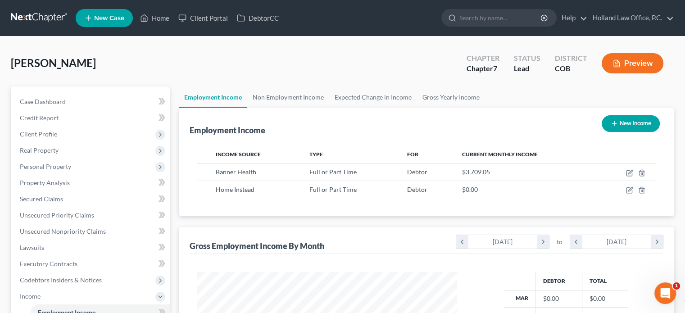
click at [635, 64] on button "Preview" at bounding box center [632, 63] width 62 height 20
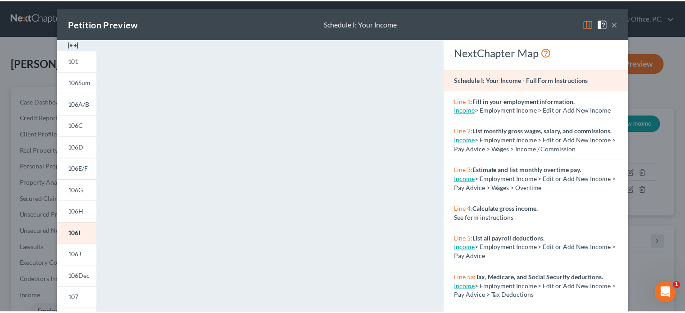
scroll to position [0, 0]
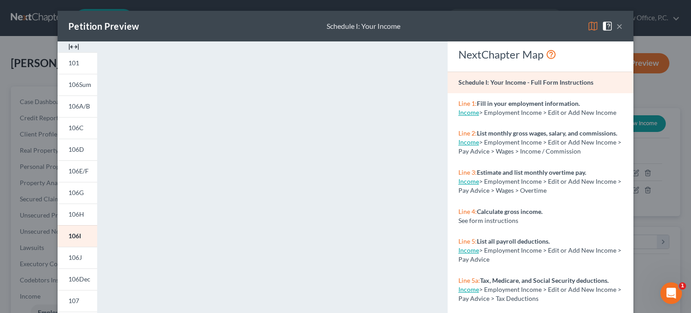
click at [617, 25] on button "×" at bounding box center [620, 26] width 6 height 11
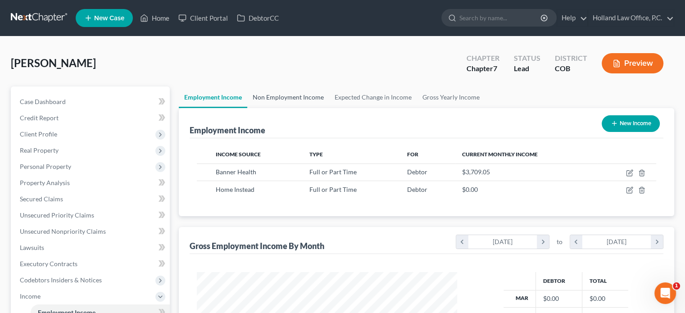
click at [289, 97] on link "Non Employment Income" at bounding box center [288, 97] width 82 height 22
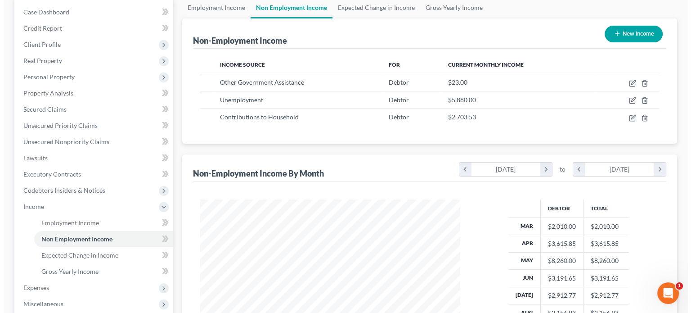
scroll to position [160, 278]
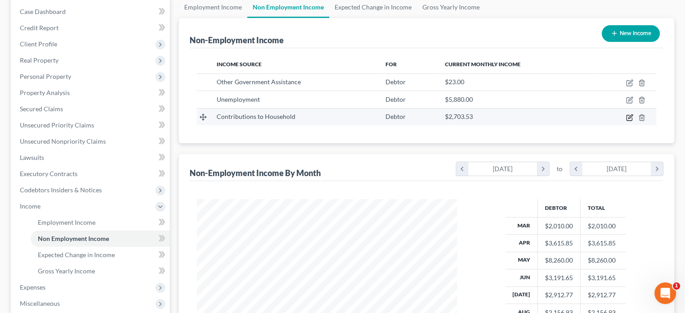
click at [629, 118] on icon "button" at bounding box center [629, 117] width 7 height 7
select select "8"
select select "0"
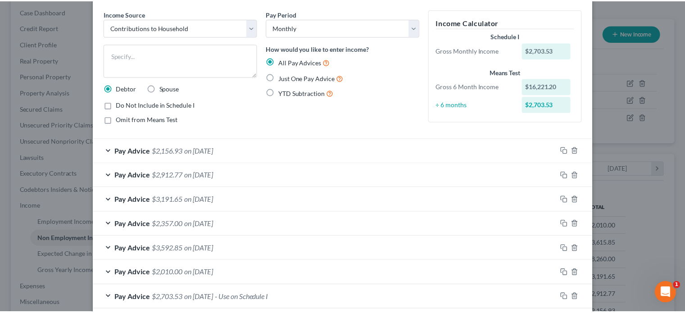
scroll to position [0, 0]
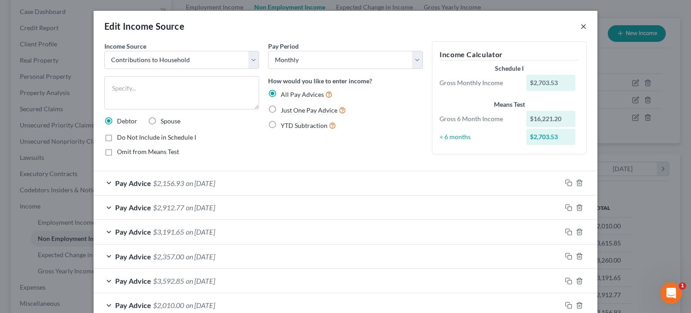
click at [582, 27] on button "×" at bounding box center [584, 26] width 6 height 11
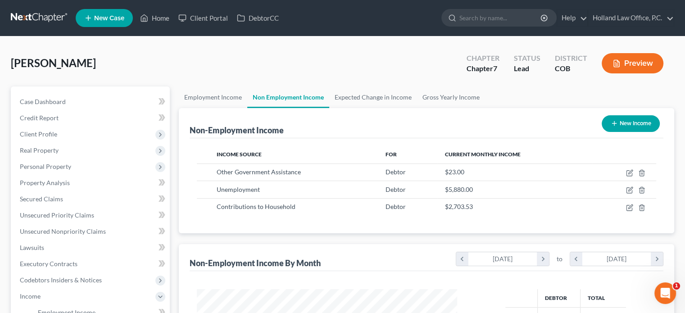
click at [616, 64] on icon "button" at bounding box center [616, 63] width 8 height 8
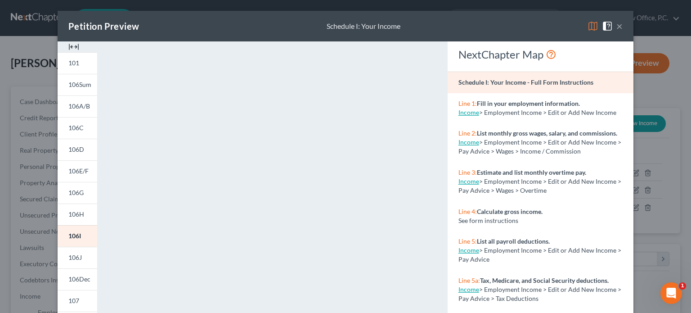
click at [617, 28] on button "×" at bounding box center [620, 26] width 6 height 11
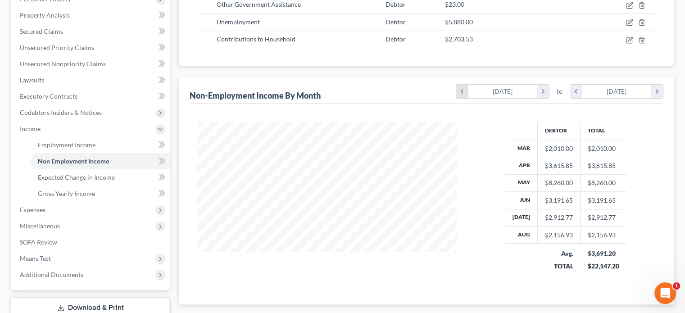
scroll to position [180, 0]
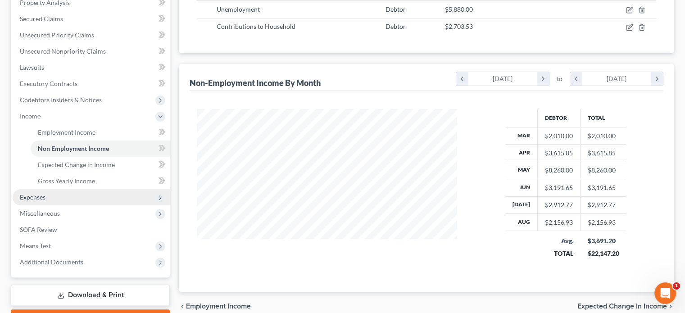
click at [41, 199] on span "Expenses" at bounding box center [33, 197] width 26 height 8
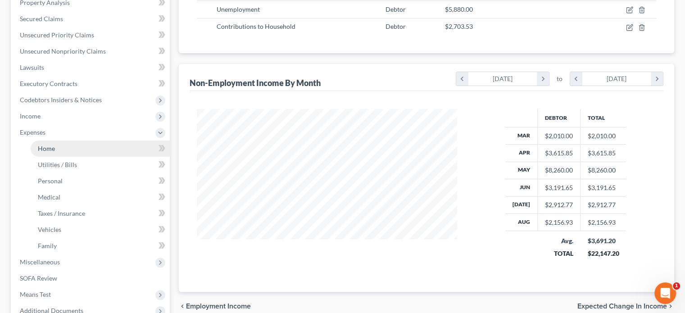
click at [49, 147] on span "Home" at bounding box center [46, 149] width 17 height 8
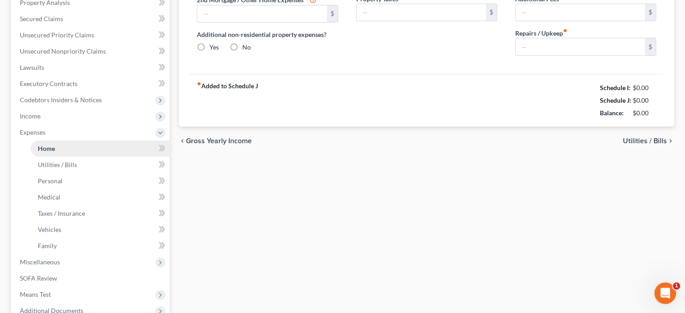
type input "1,739.44"
type input "1,103.33"
radio input "true"
type input "0.00"
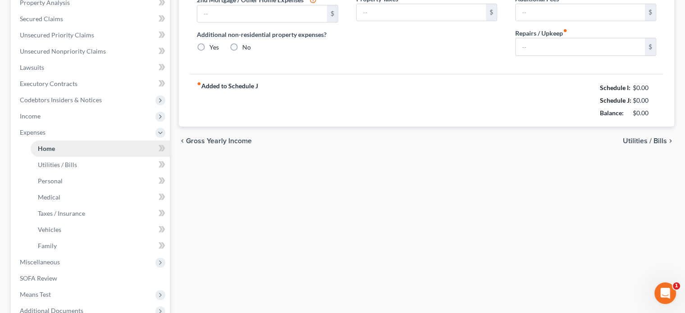
type input "16.66"
type input "0.00"
type input "100.00"
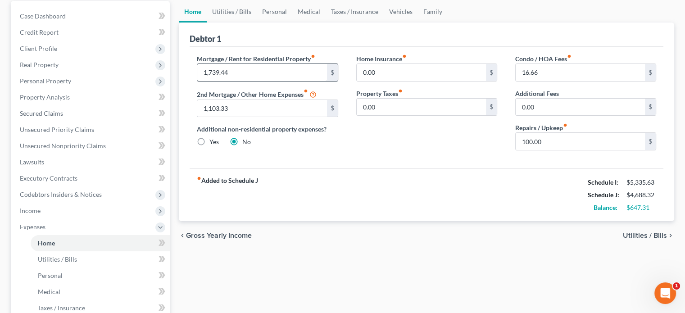
scroll to position [90, 0]
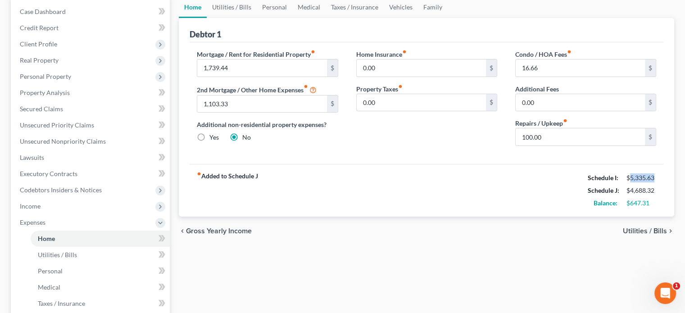
drag, startPoint x: 628, startPoint y: 178, endPoint x: 654, endPoint y: 181, distance: 25.9
click at [654, 181] on div "Schedule I: $5,335.63" at bounding box center [621, 178] width 77 height 13
click at [626, 192] on div "$4,688.32" at bounding box center [641, 190] width 30 height 9
drag, startPoint x: 628, startPoint y: 178, endPoint x: 655, endPoint y: 183, distance: 27.5
click at [655, 183] on div "Schedule I: $5,335.63 Schedule J: $4,688.32 Balance: $647.31" at bounding box center [621, 191] width 68 height 38
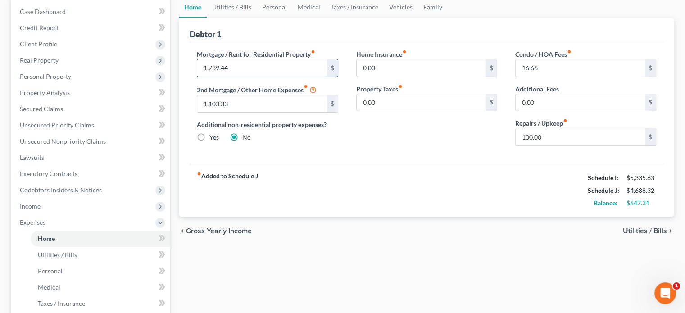
click at [233, 67] on input "1,739.44" at bounding box center [261, 67] width 129 height 17
click at [235, 98] on input "1,103.33" at bounding box center [261, 103] width 129 height 17
click at [264, 65] on input "1,739.44" at bounding box center [261, 67] width 129 height 17
click at [551, 68] on input "16.66" at bounding box center [579, 67] width 129 height 17
click at [548, 136] on input "100.00" at bounding box center [579, 136] width 129 height 17
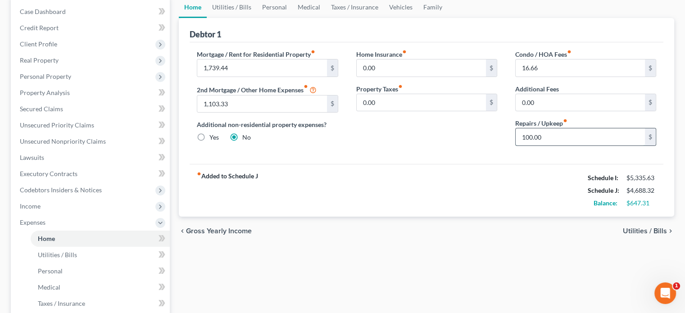
click at [550, 134] on input "100.00" at bounding box center [579, 136] width 129 height 17
click at [232, 7] on link "Utilities / Bills" at bounding box center [232, 7] width 50 height 22
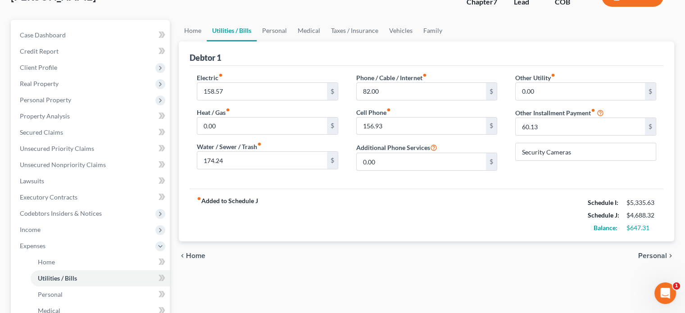
scroll to position [45, 0]
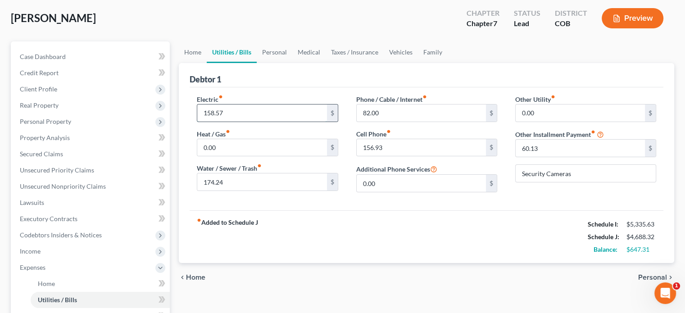
click at [235, 108] on input "158.57" at bounding box center [261, 112] width 129 height 17
click at [226, 109] on input "158.57" at bounding box center [261, 112] width 129 height 17
type input "1"
click at [230, 108] on input "text" at bounding box center [261, 112] width 129 height 17
type input "130"
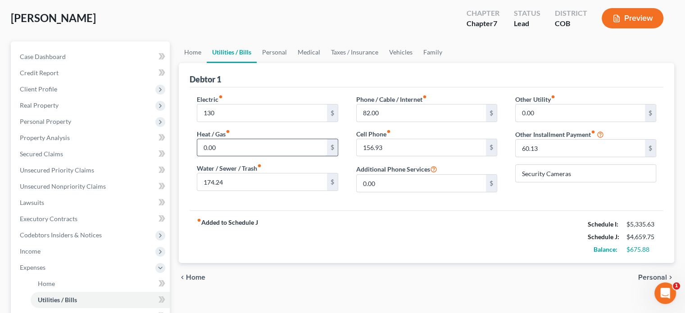
click at [213, 150] on input "0.00" at bounding box center [261, 147] width 129 height 17
type input "80"
click at [235, 183] on input "174.24" at bounding box center [261, 181] width 129 height 17
drag, startPoint x: 627, startPoint y: 248, endPoint x: 657, endPoint y: 249, distance: 30.2
click at [657, 249] on div "$595.88" at bounding box center [641, 249] width 39 height 9
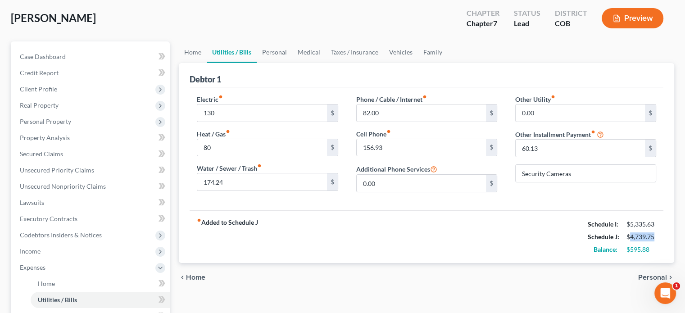
drag, startPoint x: 628, startPoint y: 235, endPoint x: 660, endPoint y: 237, distance: 32.0
click at [660, 237] on div "$4,739.75" at bounding box center [641, 236] width 39 height 9
drag, startPoint x: 628, startPoint y: 249, endPoint x: 652, endPoint y: 249, distance: 24.3
click at [652, 249] on div "$595.88" at bounding box center [641, 249] width 30 height 9
click at [237, 185] on input "174.24" at bounding box center [261, 181] width 129 height 17
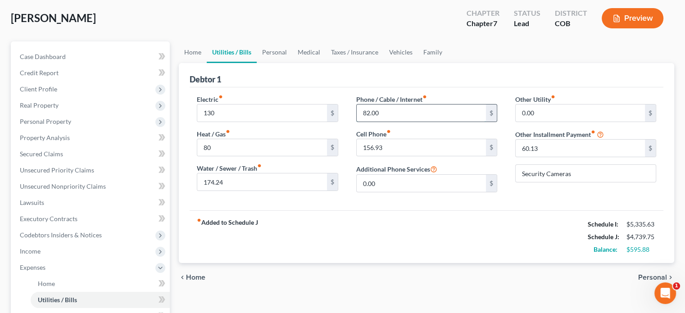
click at [401, 115] on input "82.00" at bounding box center [421, 112] width 129 height 17
click at [399, 145] on input "156.93" at bounding box center [421, 147] width 129 height 17
click at [545, 148] on input "60.13" at bounding box center [579, 148] width 129 height 17
click at [270, 48] on link "Personal" at bounding box center [275, 52] width 36 height 22
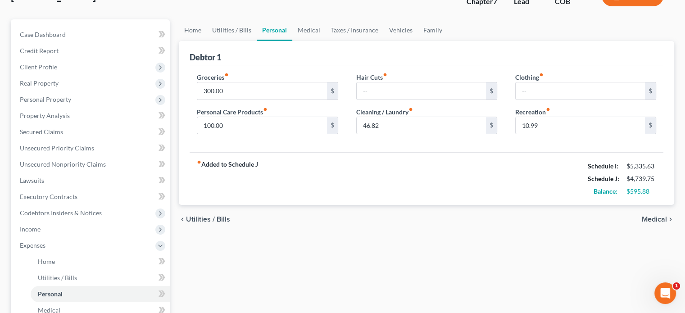
scroll to position [90, 0]
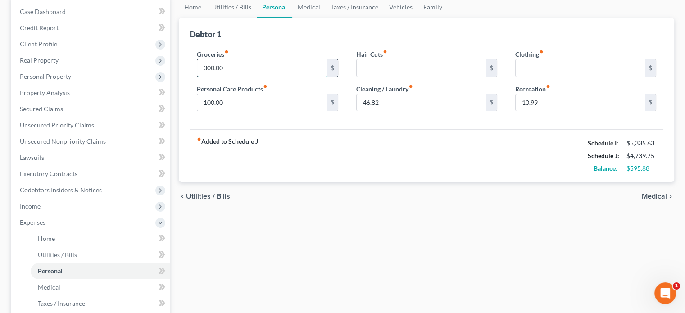
click at [267, 67] on input "300.00" at bounding box center [261, 67] width 129 height 17
type input "750"
click at [237, 101] on input "100.00" at bounding box center [261, 102] width 129 height 17
click at [522, 66] on input "text" at bounding box center [579, 67] width 129 height 17
type input "250"
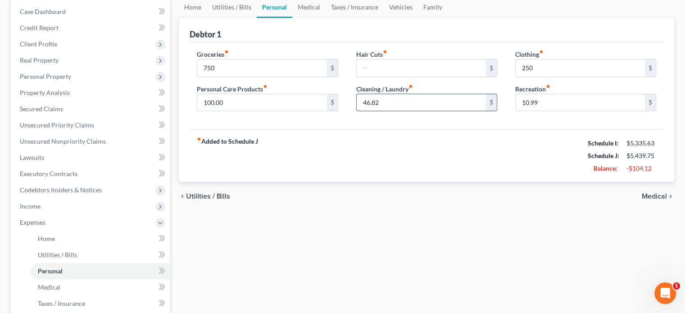
click at [385, 100] on input "46.82" at bounding box center [421, 102] width 129 height 17
click at [553, 101] on input "10.99" at bounding box center [579, 102] width 129 height 17
click at [309, 6] on link "Medical" at bounding box center [308, 7] width 33 height 22
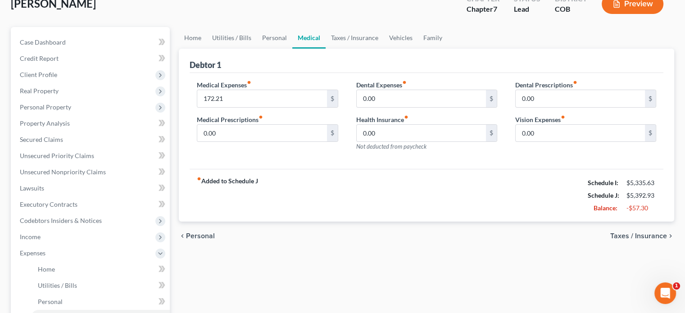
scroll to position [90, 0]
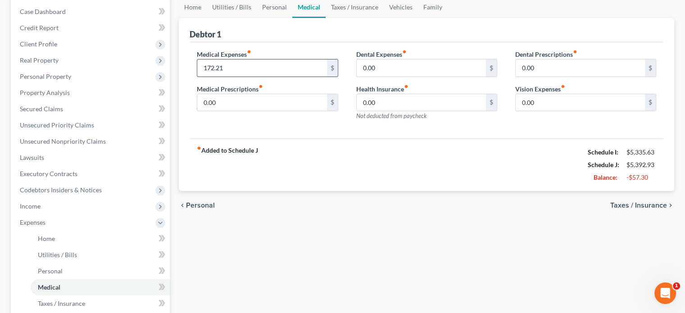
click at [233, 68] on input "172.21" at bounding box center [261, 67] width 129 height 17
type input "200"
click at [345, 10] on link "Taxes / Insurance" at bounding box center [354, 7] width 58 height 22
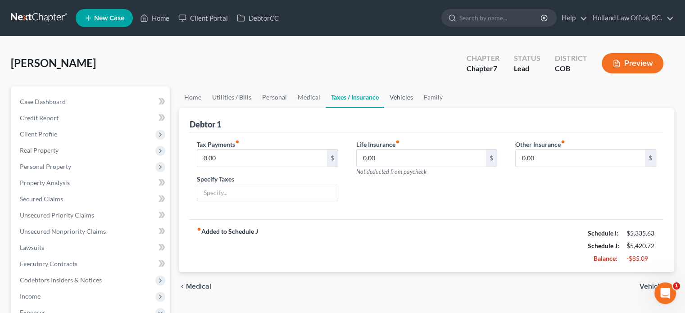
click at [394, 99] on link "Vehicles" at bounding box center [401, 97] width 34 height 22
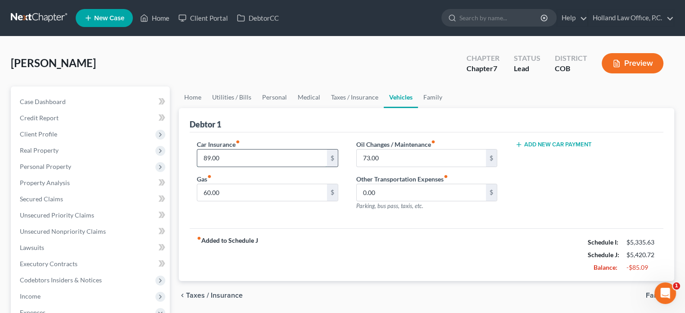
click at [232, 155] on input "89.00" at bounding box center [261, 157] width 129 height 17
click at [241, 190] on input "60.00" at bounding box center [261, 192] width 129 height 17
click at [387, 157] on input "73.00" at bounding box center [421, 157] width 129 height 17
click at [427, 97] on link "Family" at bounding box center [433, 97] width 30 height 22
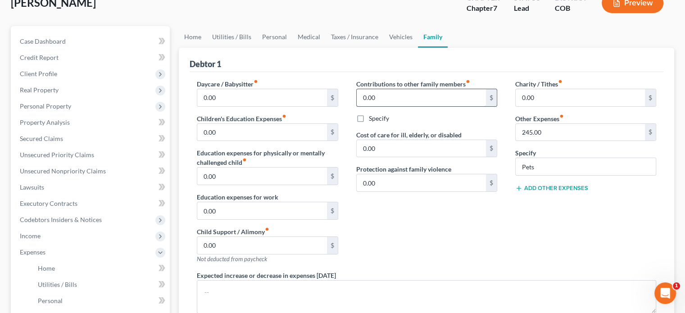
scroll to position [45, 0]
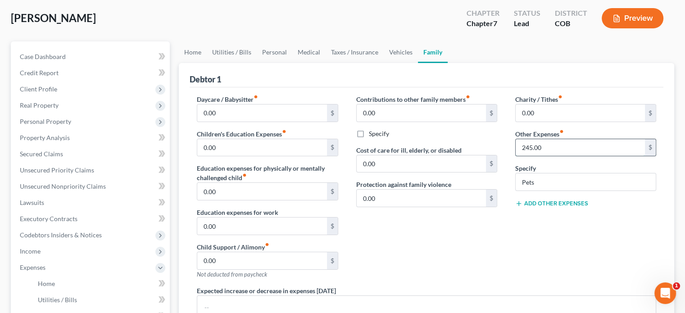
click at [546, 144] on input "245.00" at bounding box center [579, 147] width 129 height 17
click at [194, 52] on link "Home" at bounding box center [193, 52] width 28 height 22
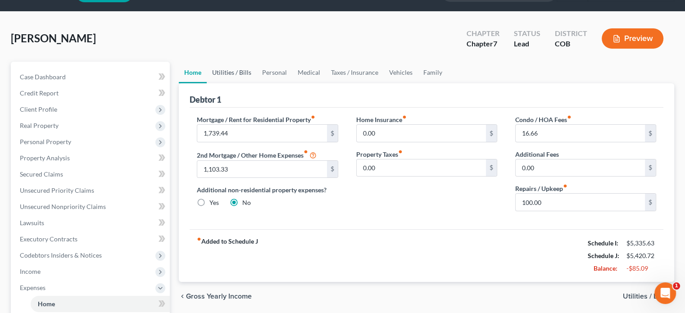
scroll to position [45, 0]
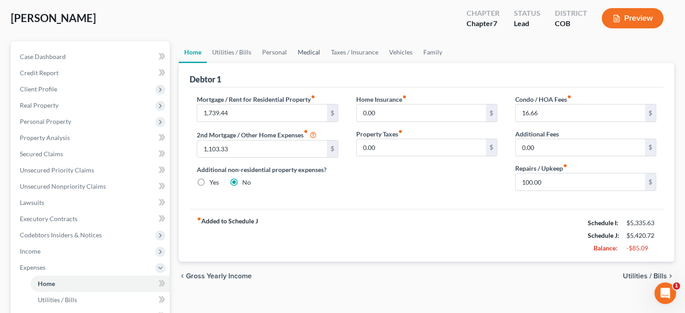
click at [302, 53] on link "Medical" at bounding box center [308, 52] width 33 height 22
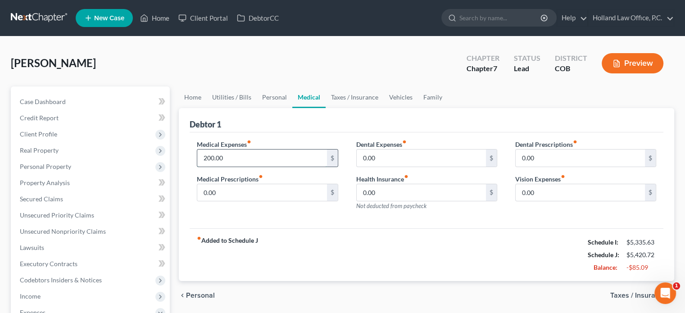
click at [243, 154] on input "200.00" at bounding box center [261, 157] width 129 height 17
click at [273, 157] on input "150" at bounding box center [261, 157] width 129 height 17
type input "150"
click at [280, 99] on link "Personal" at bounding box center [275, 97] width 36 height 22
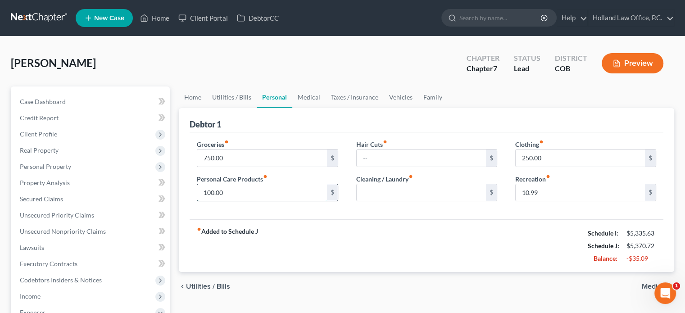
click at [234, 192] on input "100.00" at bounding box center [261, 192] width 129 height 17
type input "75"
click at [405, 188] on input "text" at bounding box center [421, 192] width 129 height 17
click at [239, 190] on input "75" at bounding box center [261, 192] width 129 height 17
type input "65"
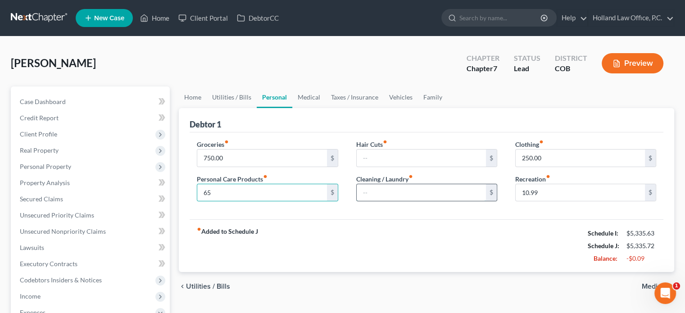
click at [376, 190] on input "text" at bounding box center [421, 192] width 129 height 17
click at [542, 189] on input "10.99" at bounding box center [579, 192] width 129 height 17
click at [542, 190] on input "10.99" at bounding box center [579, 192] width 129 height 17
click at [542, 194] on input "10.99" at bounding box center [579, 192] width 129 height 17
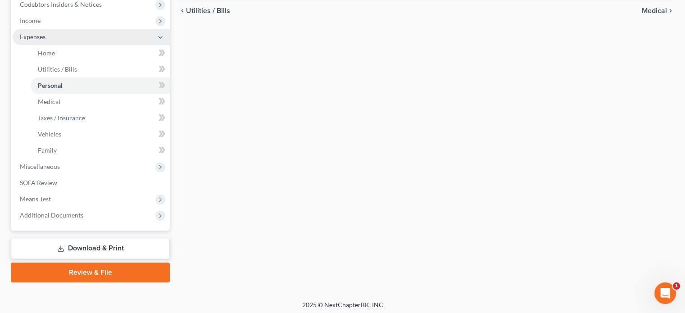
scroll to position [278, 0]
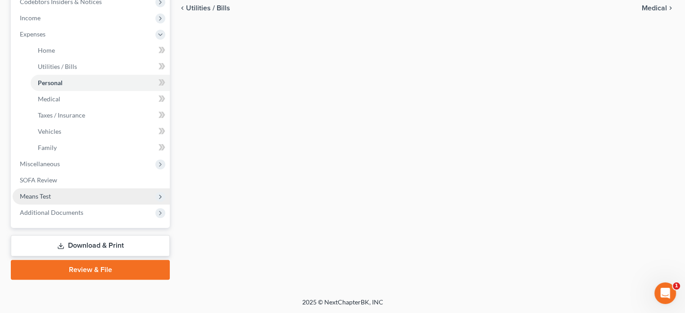
type input "10.90"
click at [37, 198] on span "Means Test" at bounding box center [35, 196] width 31 height 8
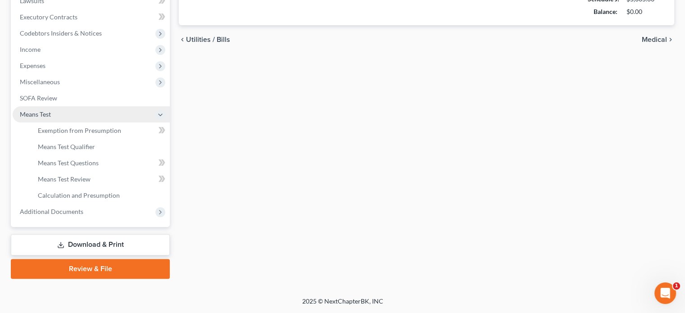
scroll to position [246, 0]
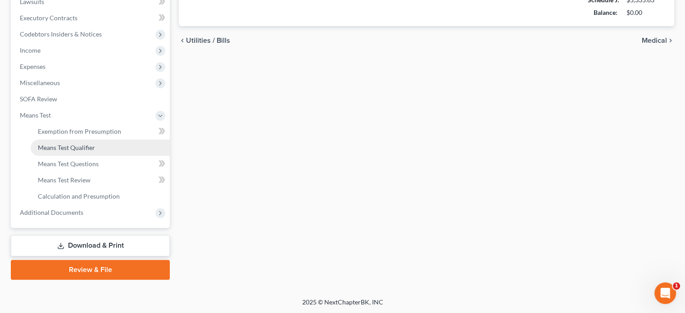
click at [61, 146] on span "Means Test Qualifier" at bounding box center [66, 148] width 57 height 8
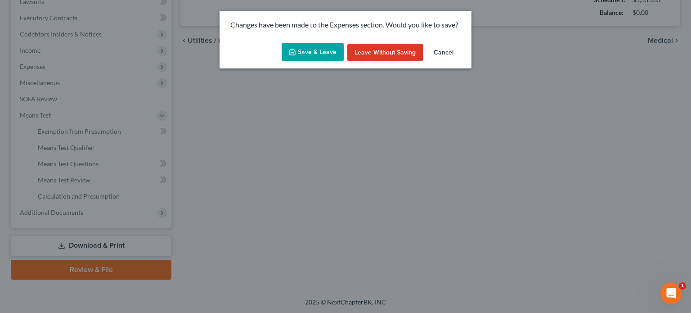
click at [319, 51] on button "Save & Leave" at bounding box center [313, 52] width 62 height 19
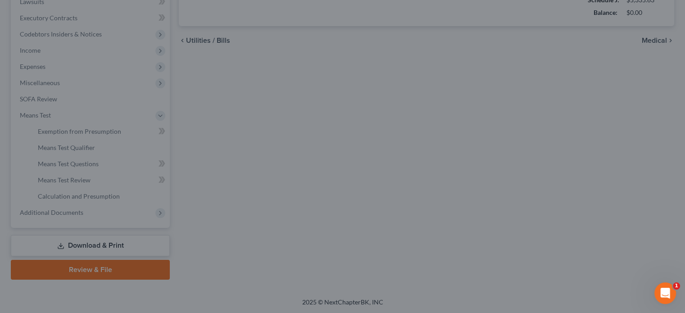
type input "65.00"
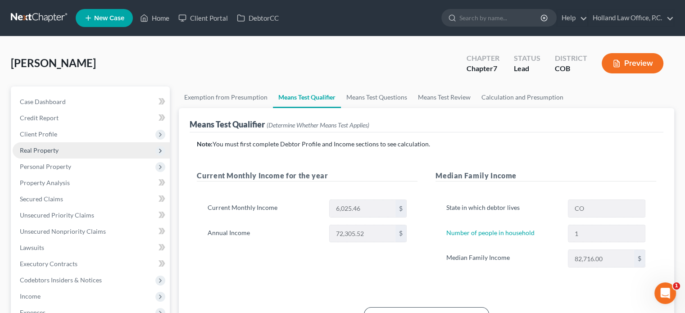
drag, startPoint x: 22, startPoint y: 146, endPoint x: 21, endPoint y: 136, distance: 9.9
click at [22, 144] on span "Real Property" at bounding box center [91, 150] width 157 height 16
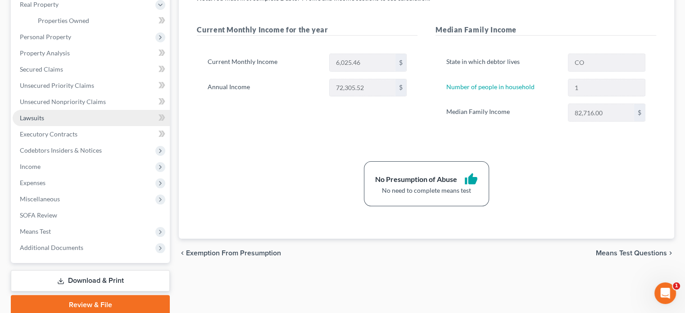
scroll to position [136, 0]
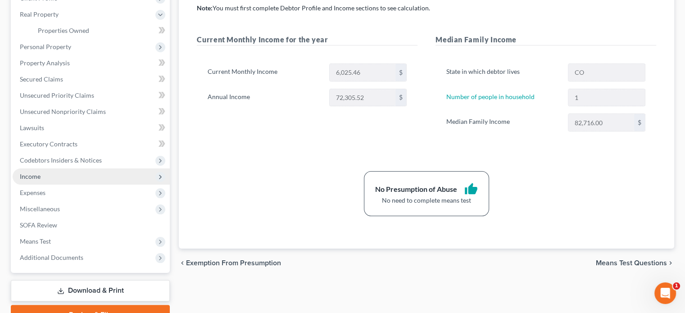
click at [64, 175] on span "Income" at bounding box center [91, 176] width 157 height 16
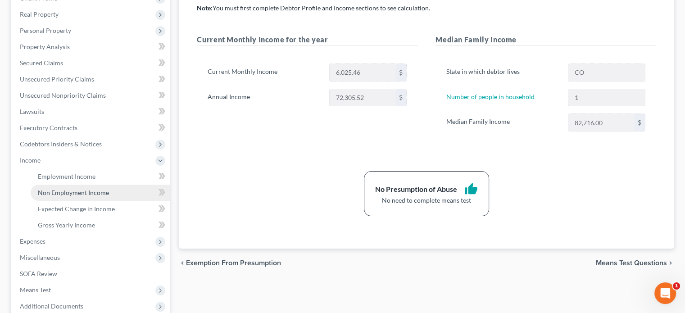
click at [63, 190] on span "Non Employment Income" at bounding box center [73, 193] width 71 height 8
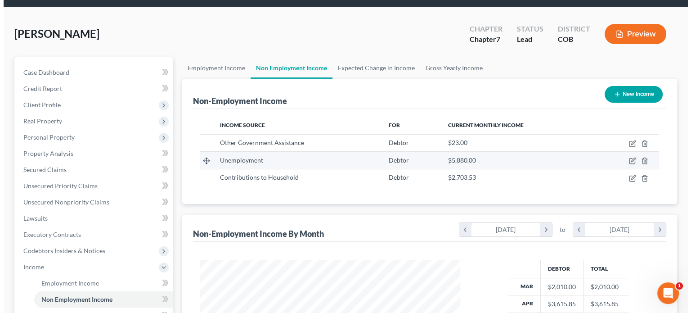
scroll to position [45, 0]
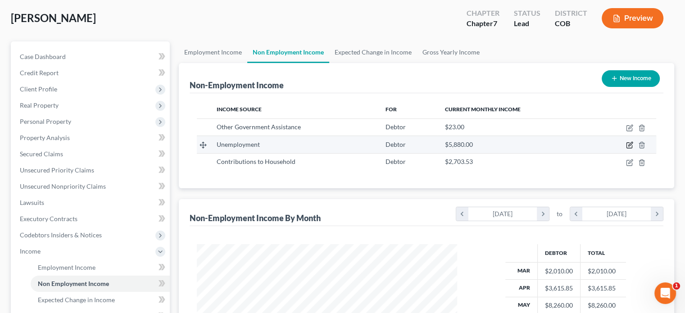
click at [629, 145] on icon "button" at bounding box center [630, 144] width 4 height 4
select select "0"
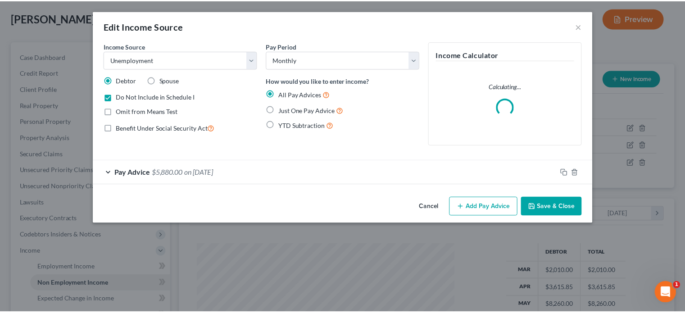
scroll to position [160, 281]
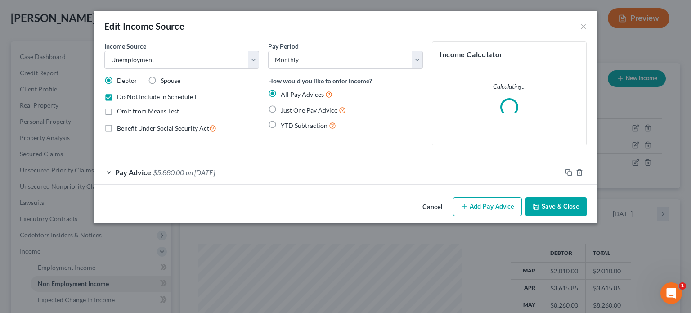
click at [174, 171] on span "$5,880.00" at bounding box center [168, 172] width 31 height 9
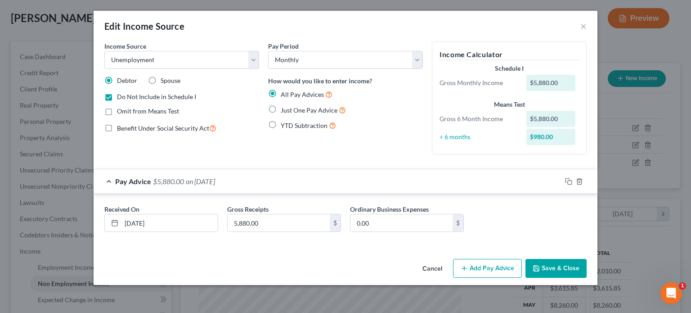
click at [555, 269] on button "Save & Close" at bounding box center [556, 268] width 61 height 19
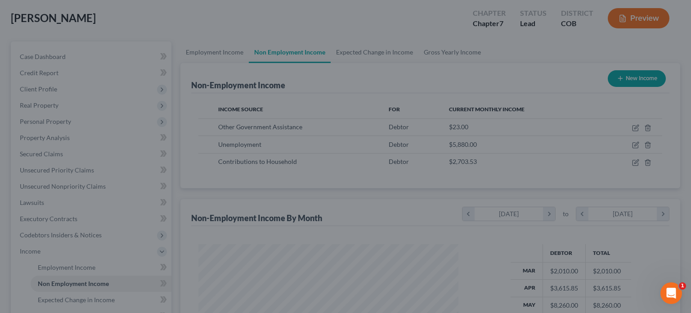
scroll to position [450016, 449898]
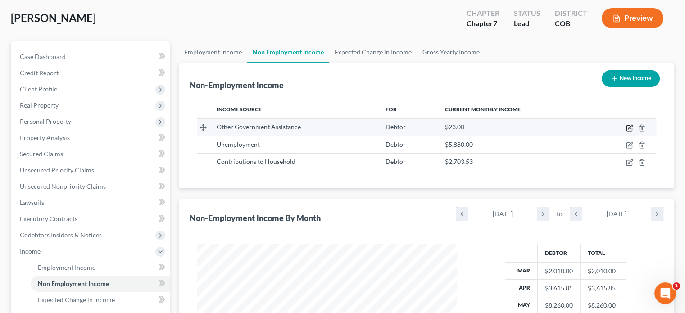
click at [629, 125] on icon "button" at bounding box center [629, 127] width 7 height 7
select select "5"
select select "0"
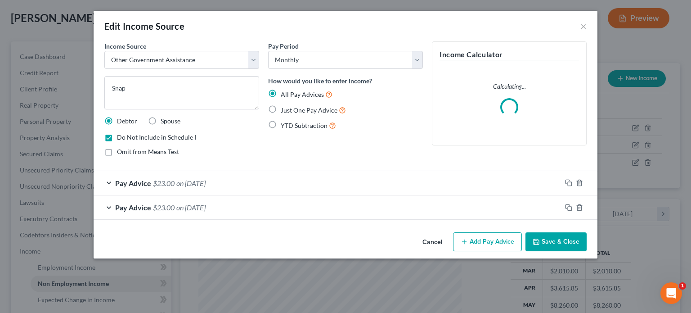
scroll to position [160, 281]
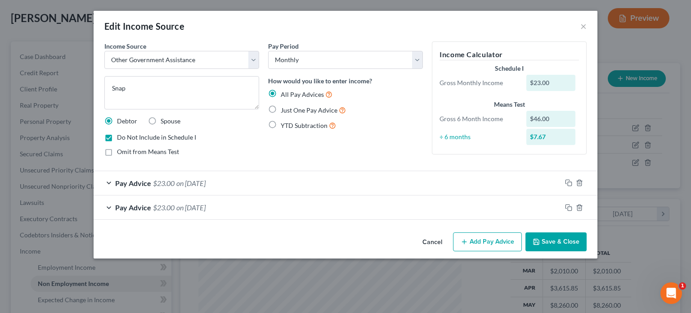
click at [186, 182] on span "on [DATE]" at bounding box center [190, 183] width 29 height 9
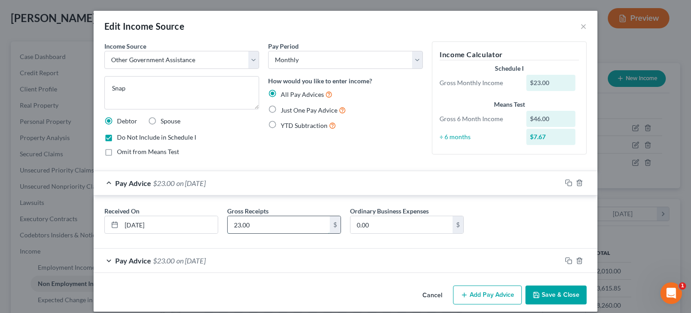
click at [264, 224] on input "23.00" at bounding box center [279, 224] width 102 height 17
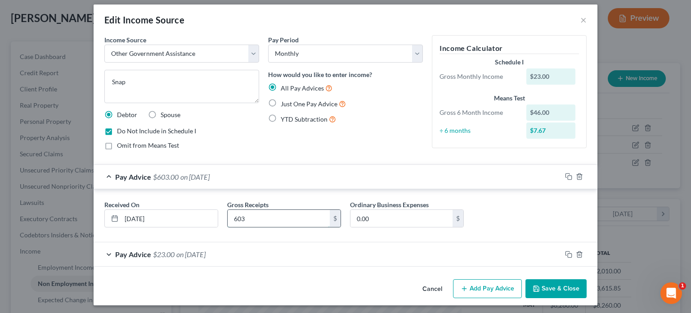
scroll to position [8, 0]
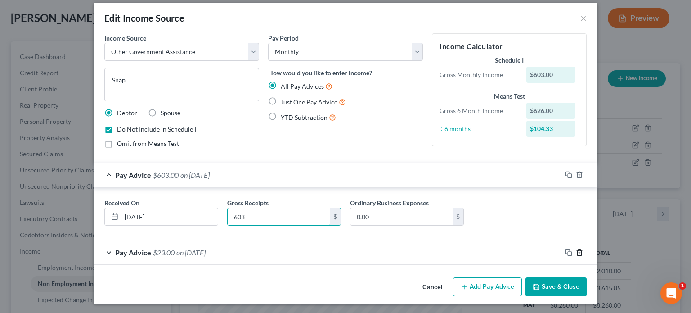
type input "603"
click at [578, 253] on icon "button" at bounding box center [580, 252] width 4 height 6
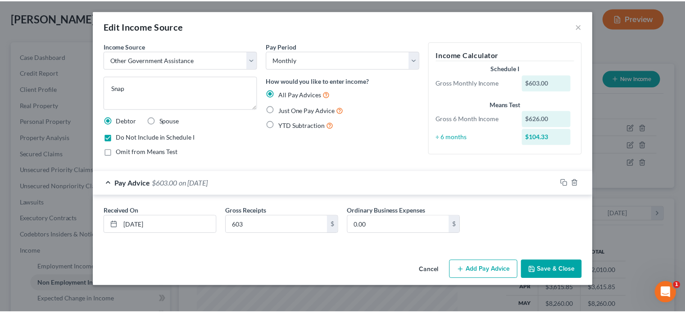
scroll to position [0, 0]
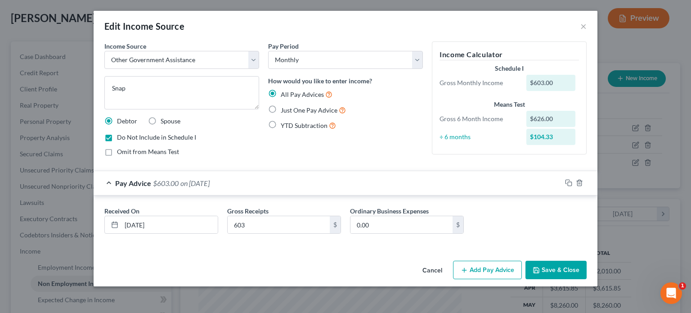
click at [558, 271] on button "Save & Close" at bounding box center [556, 270] width 61 height 19
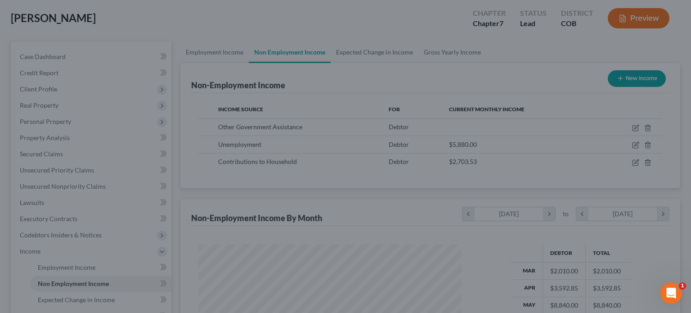
scroll to position [450016, 449898]
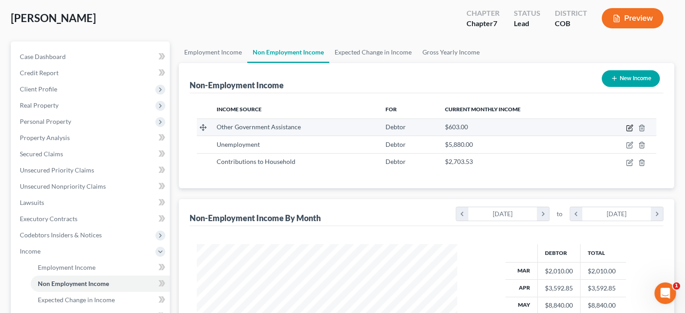
click at [630, 127] on icon "button" at bounding box center [630, 127] width 4 height 4
select select "5"
select select "0"
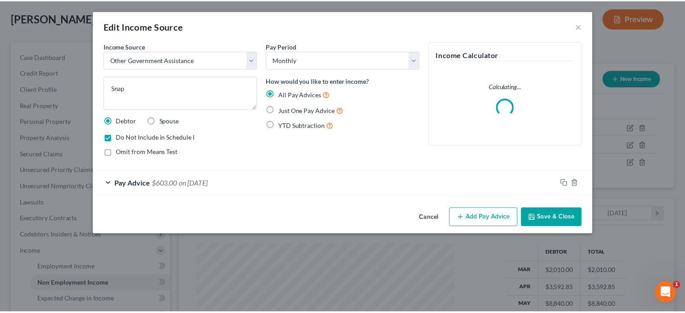
scroll to position [160, 281]
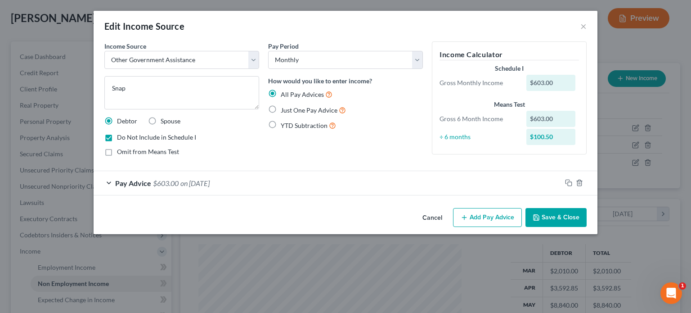
click at [556, 220] on button "Save & Close" at bounding box center [556, 217] width 61 height 19
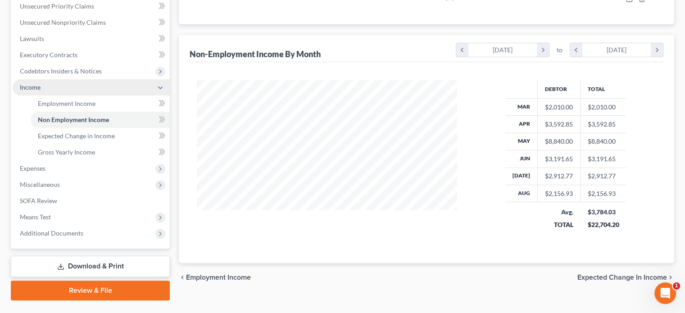
scroll to position [230, 0]
